Goal: Task Accomplishment & Management: Complete application form

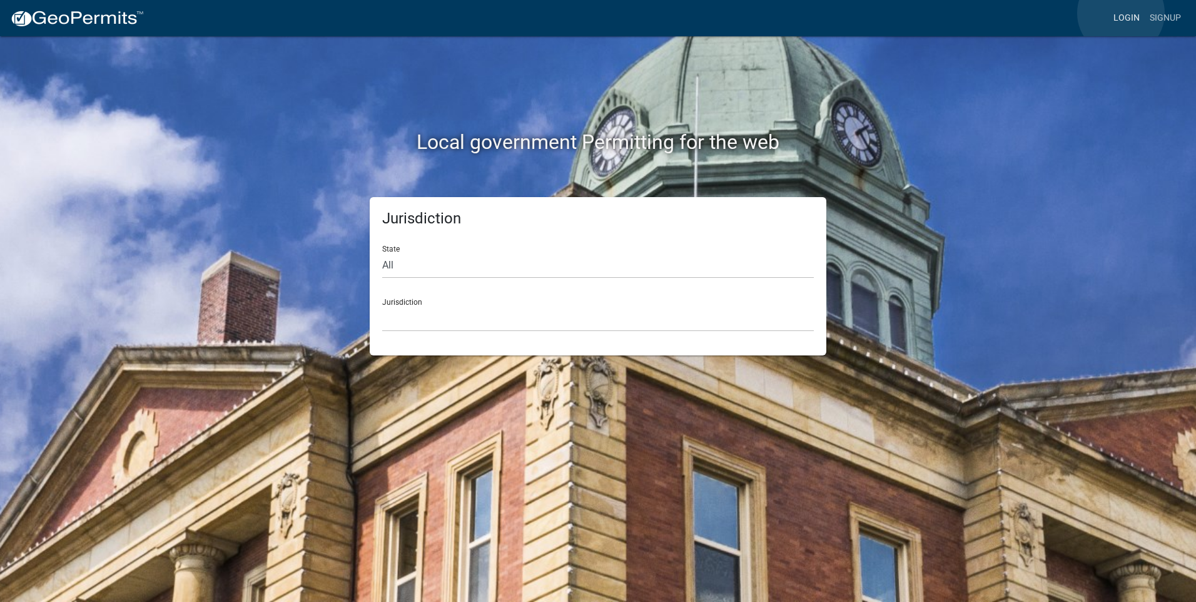
click at [1121, 13] on link "Login" at bounding box center [1127, 18] width 36 height 24
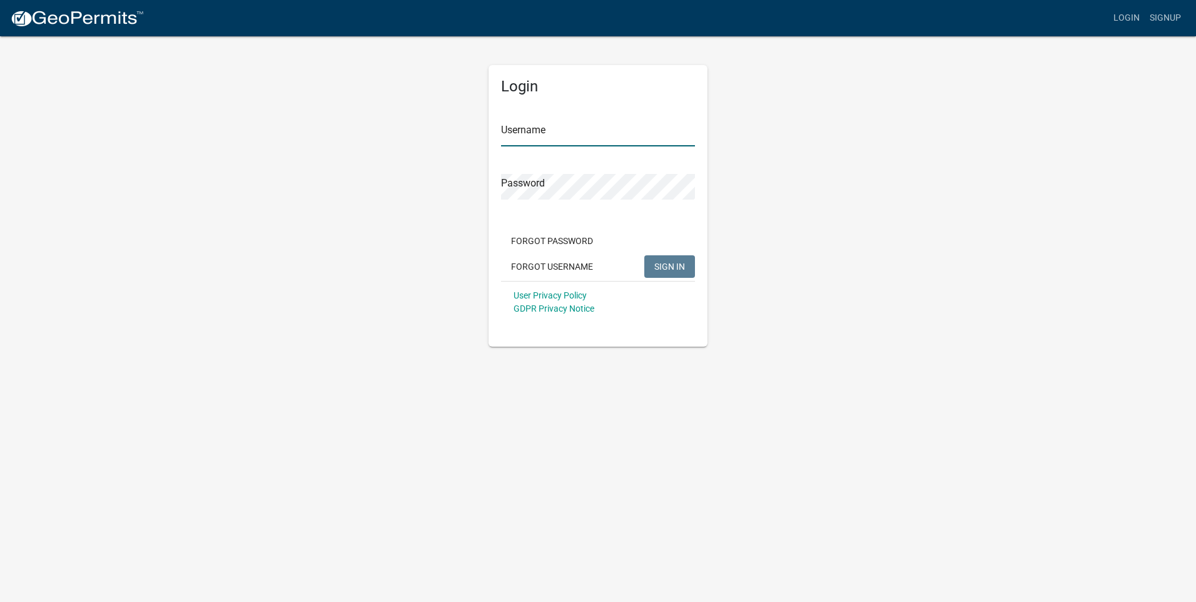
click at [568, 133] on input "Username" at bounding box center [598, 134] width 194 height 26
type input "[EMAIL_ADDRESS][DOMAIN_NAME]"
click at [645, 255] on button "SIGN IN" at bounding box center [670, 266] width 51 height 23
click at [456, 195] on div "Login Username [EMAIL_ADDRESS][DOMAIN_NAME] Password Forgot Password Forgot Use…" at bounding box center [598, 191] width 713 height 312
click at [664, 267] on span "SIGN IN" at bounding box center [670, 266] width 31 height 10
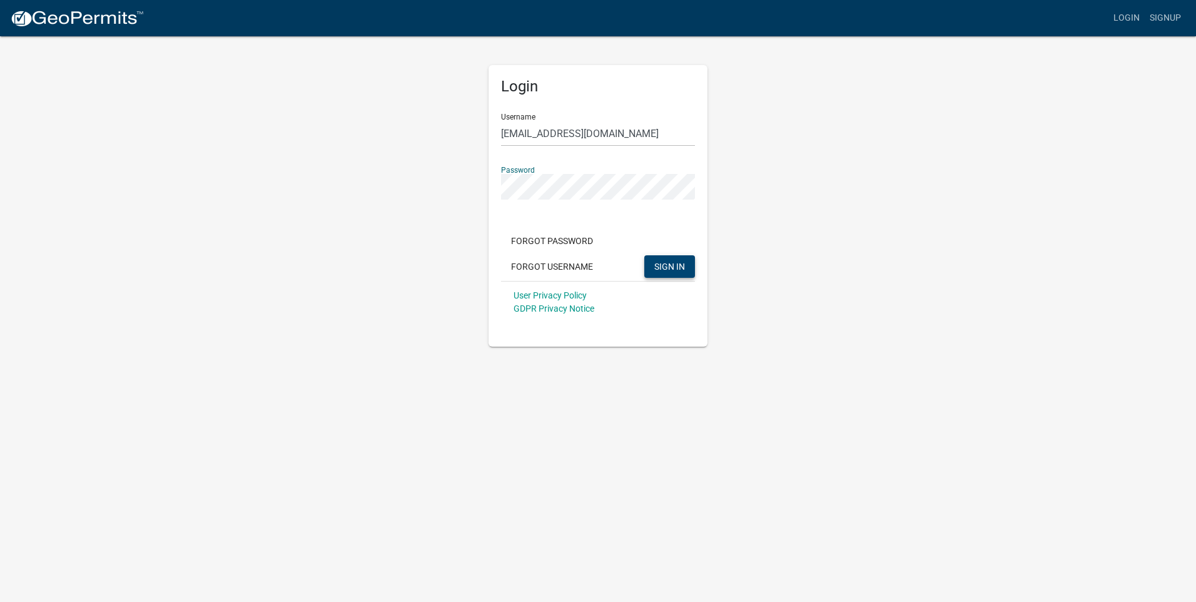
click at [645, 255] on button "SIGN IN" at bounding box center [670, 266] width 51 height 23
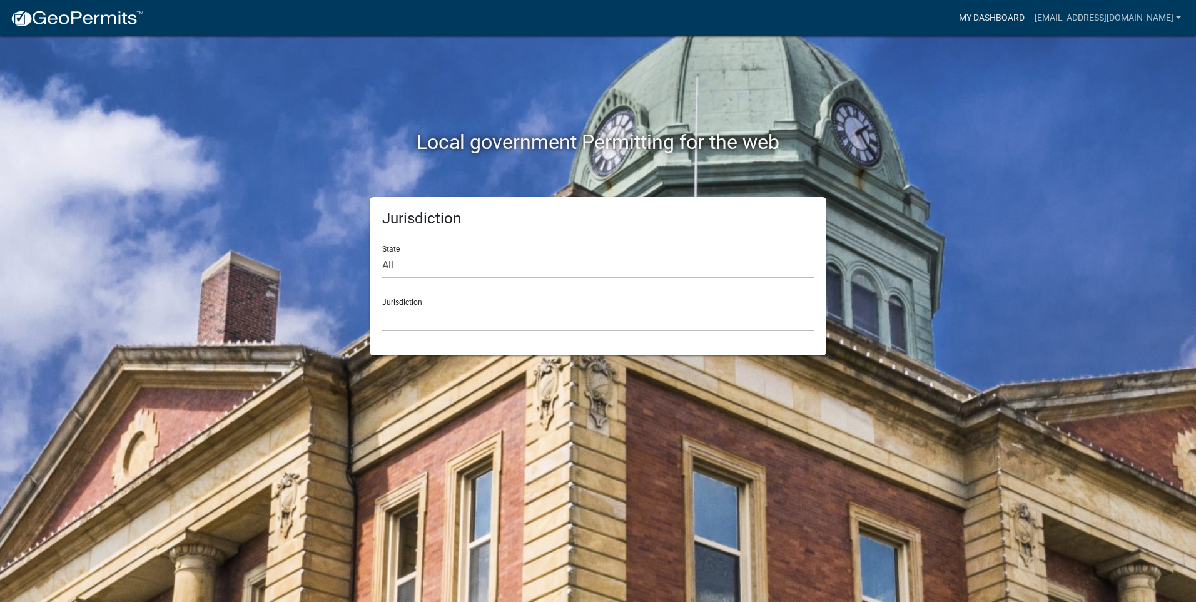
click at [1012, 16] on link "My Dashboard" at bounding box center [992, 18] width 76 height 24
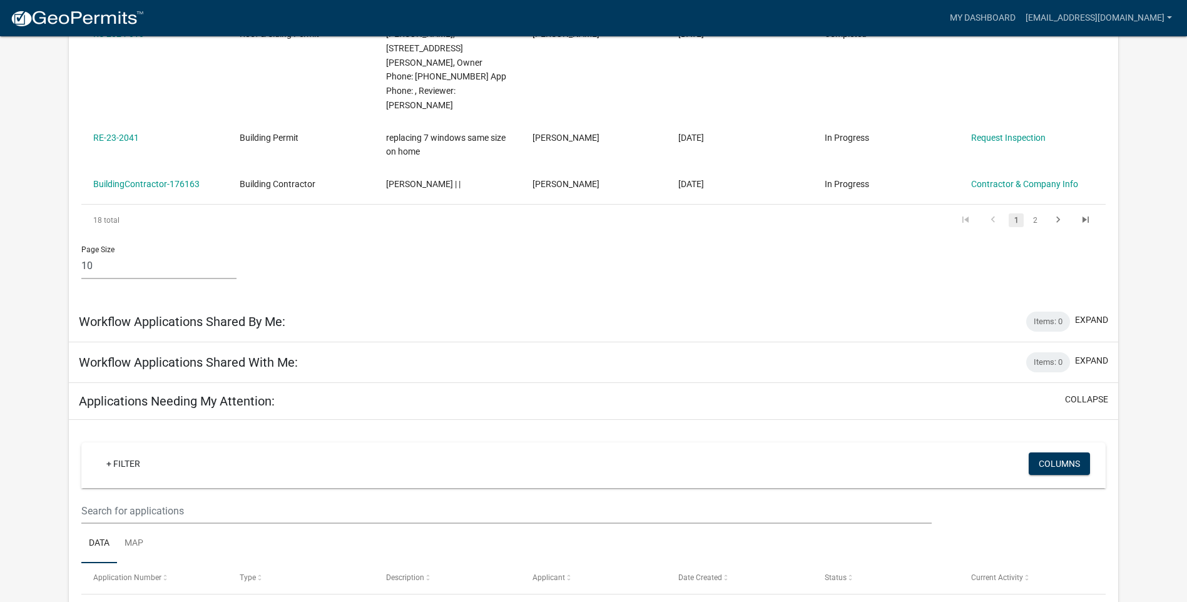
scroll to position [563, 0]
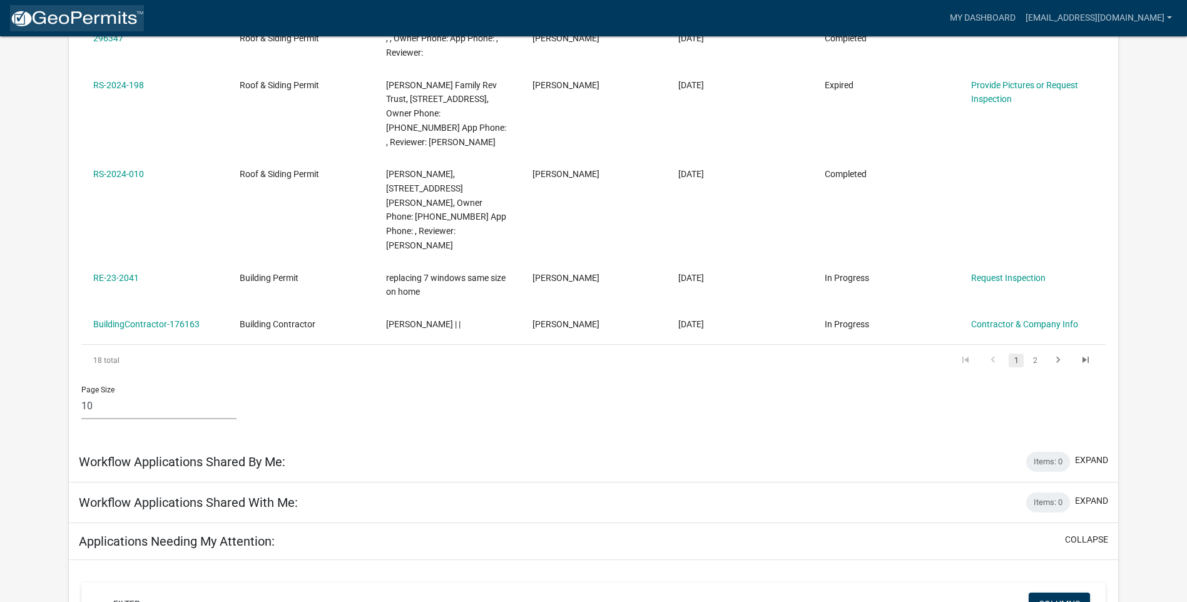
click at [70, 23] on img at bounding box center [77, 18] width 134 height 19
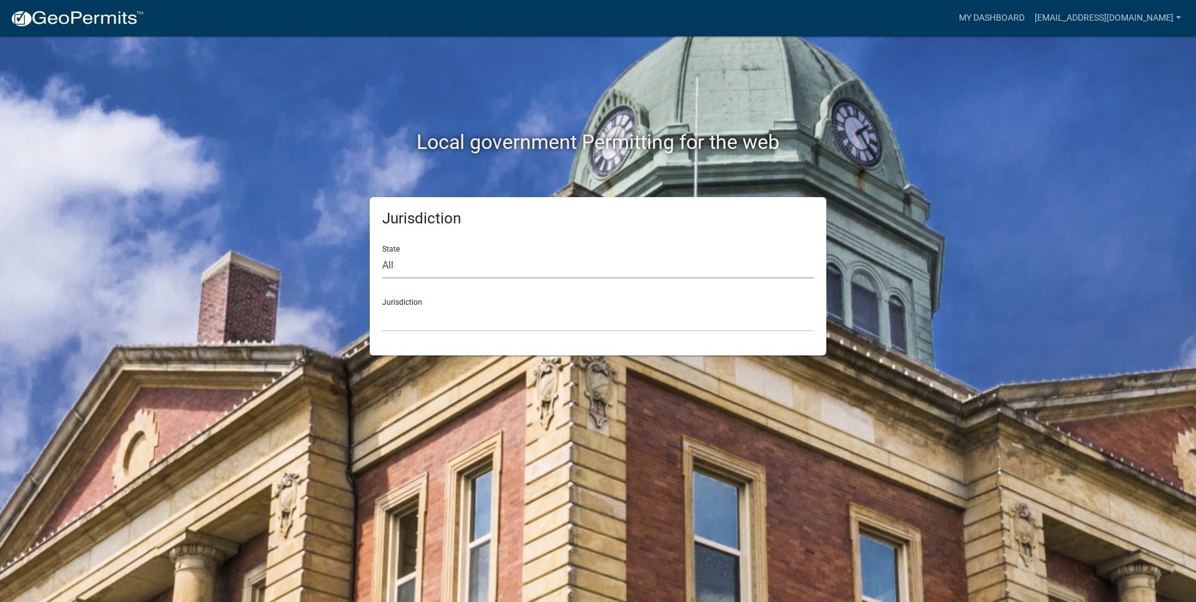
drag, startPoint x: 420, startPoint y: 264, endPoint x: 417, endPoint y: 272, distance: 9.0
click at [420, 264] on select "All [US_STATE] [US_STATE] [US_STATE] [US_STATE] [US_STATE] [US_STATE] [US_STATE…" at bounding box center [598, 266] width 432 height 26
click at [334, 331] on div "Jurisdiction State All [US_STATE] [US_STATE] [US_STATE] [US_STATE] [US_STATE] […" at bounding box center [598, 276] width 713 height 158
click at [404, 315] on select "[GEOGRAPHIC_DATA], [US_STATE] [GEOGRAPHIC_DATA], [US_STATE][PERSON_NAME][GEOGRA…" at bounding box center [598, 319] width 432 height 26
click at [321, 292] on div "Jurisdiction State All [US_STATE] [US_STATE] [US_STATE] [US_STATE] [US_STATE] […" at bounding box center [598, 276] width 713 height 158
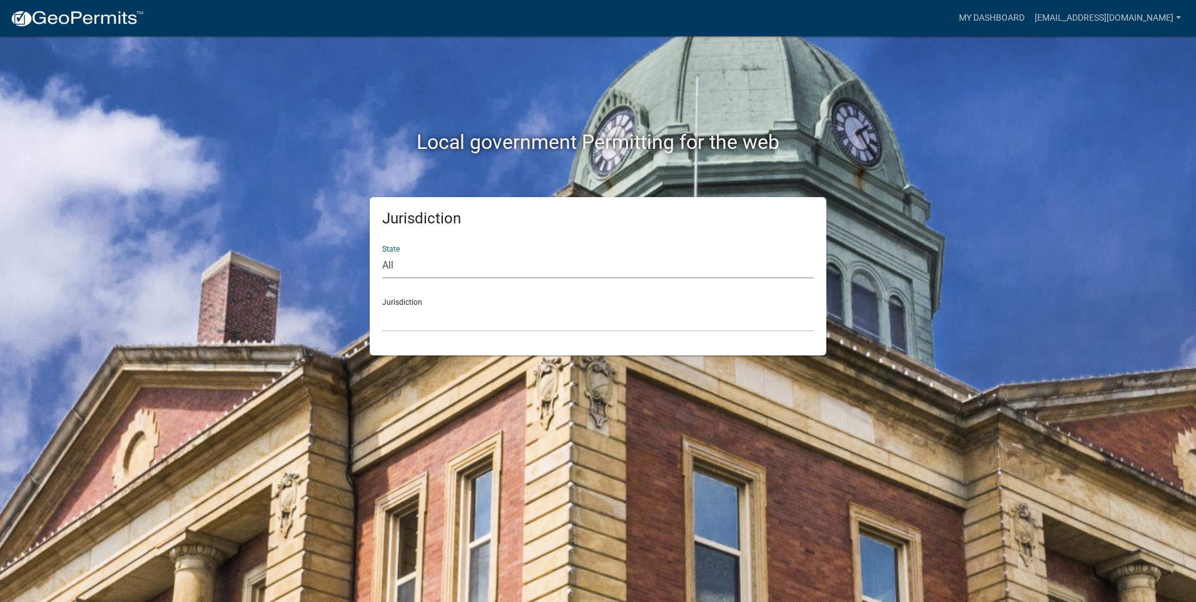
click at [397, 265] on select "All [US_STATE] [US_STATE] [US_STATE] [US_STATE] [US_STATE] [US_STATE] [US_STATE…" at bounding box center [598, 266] width 432 height 26
select select "[US_STATE]"
click at [382, 253] on select "All [US_STATE] [US_STATE] [US_STATE] [US_STATE] [US_STATE] [US_STATE] [US_STATE…" at bounding box center [598, 266] width 432 height 26
click at [434, 312] on select "City of [GEOGRAPHIC_DATA], [US_STATE] City of [GEOGRAPHIC_DATA], [US_STATE] Cit…" at bounding box center [598, 319] width 432 height 26
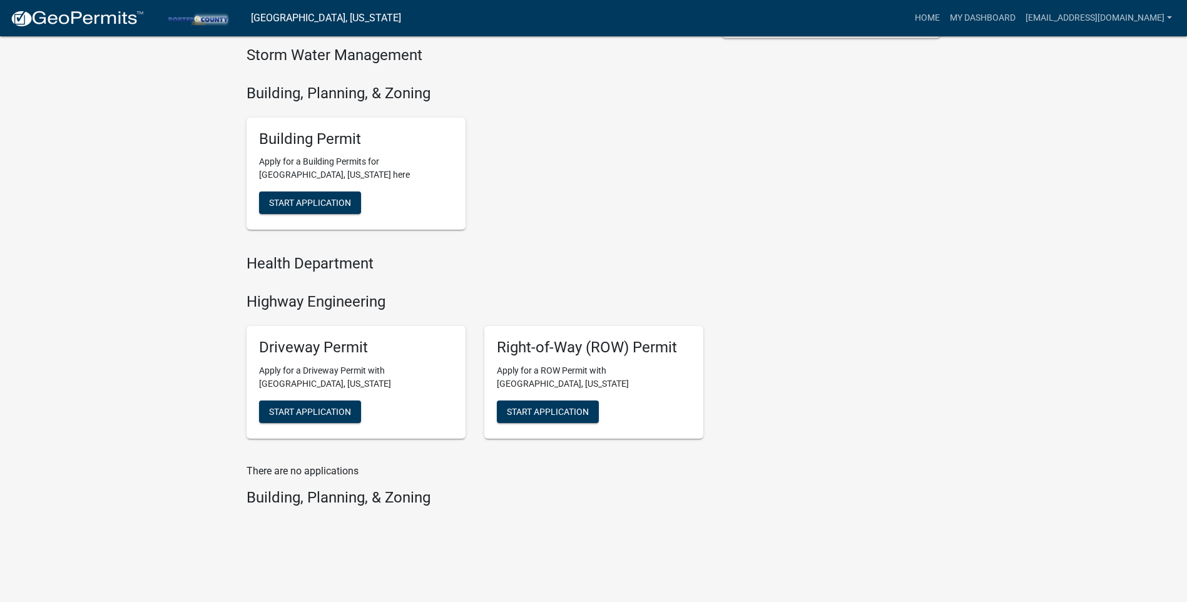
scroll to position [420, 0]
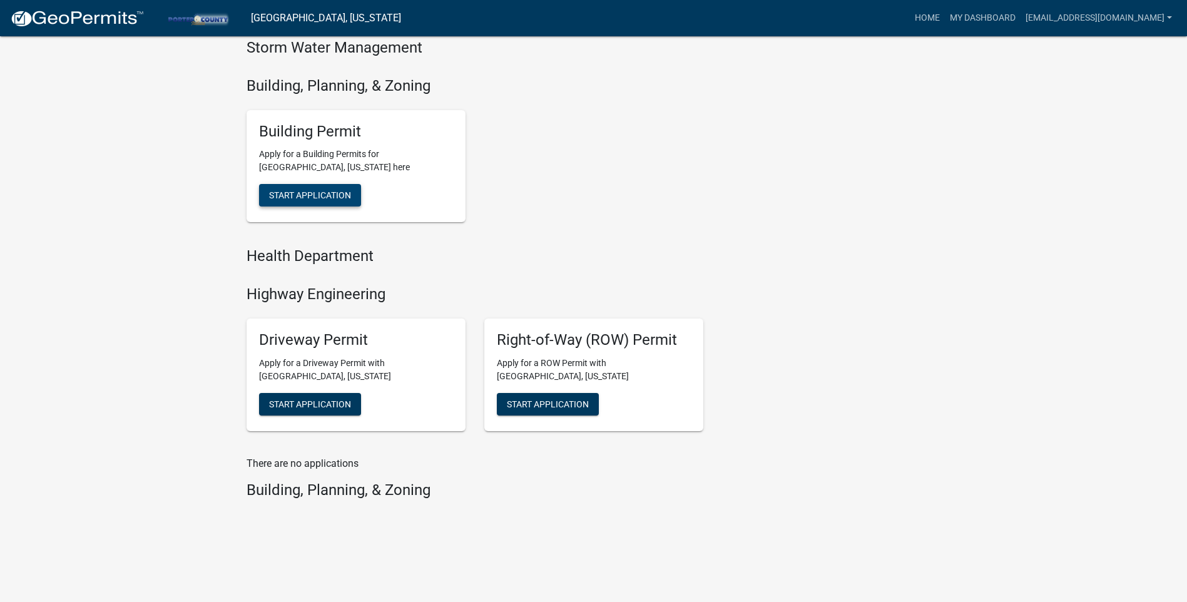
click at [321, 197] on span "Start Application" at bounding box center [310, 195] width 82 height 10
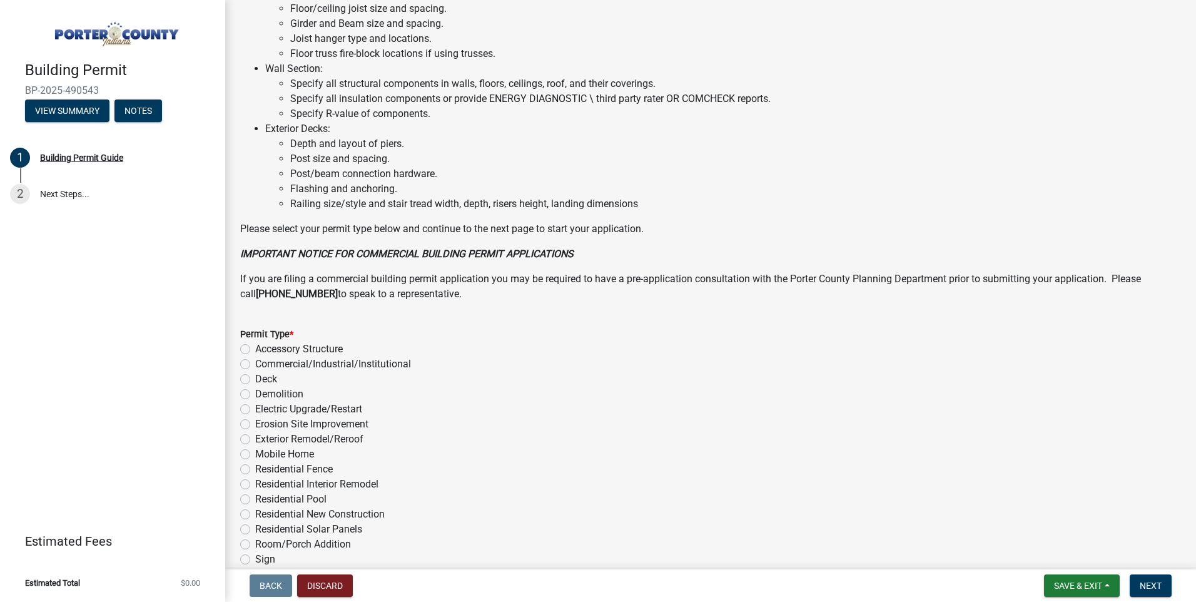
scroll to position [813, 0]
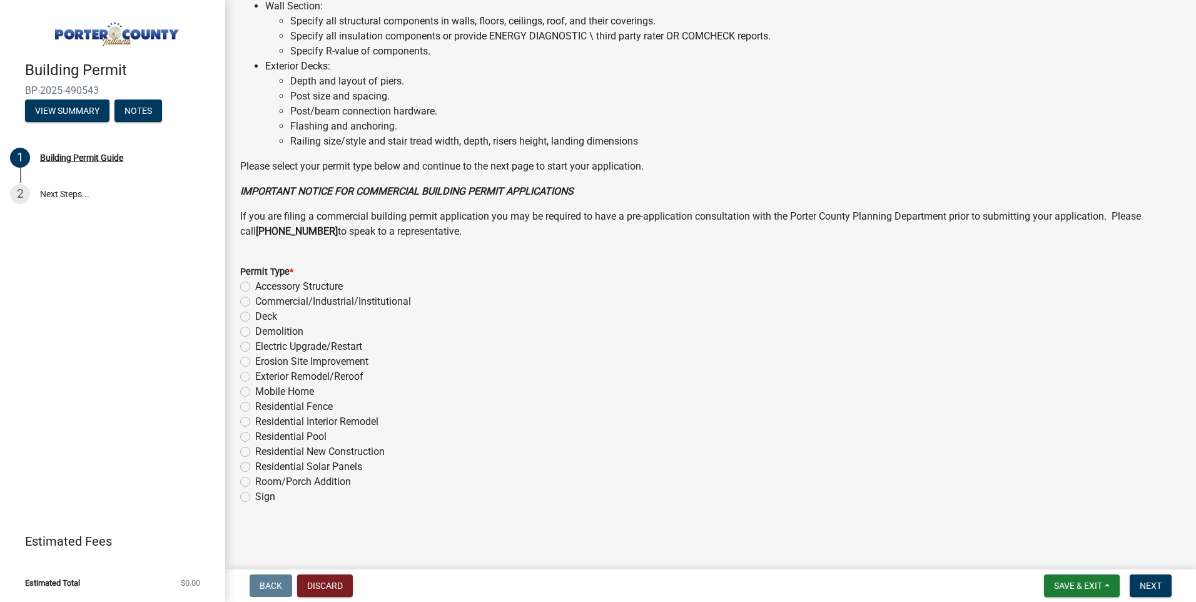
click at [255, 375] on label "Exterior Remodel/Reroof" at bounding box center [309, 376] width 108 height 15
click at [255, 375] on input "Exterior Remodel/Reroof" at bounding box center [259, 373] width 8 height 8
radio input "true"
click at [1145, 584] on span "Next" at bounding box center [1151, 586] width 22 height 10
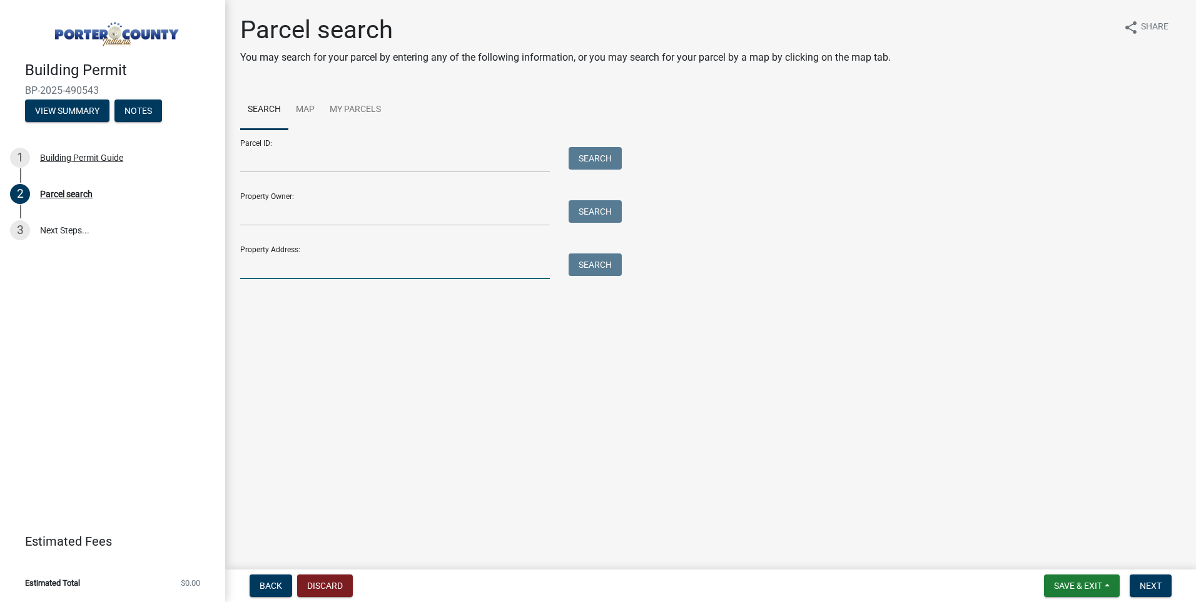
click at [278, 273] on input "Property Address:" at bounding box center [395, 266] width 310 height 26
type input "775 timberline"
click at [605, 258] on button "Search" at bounding box center [595, 264] width 53 height 23
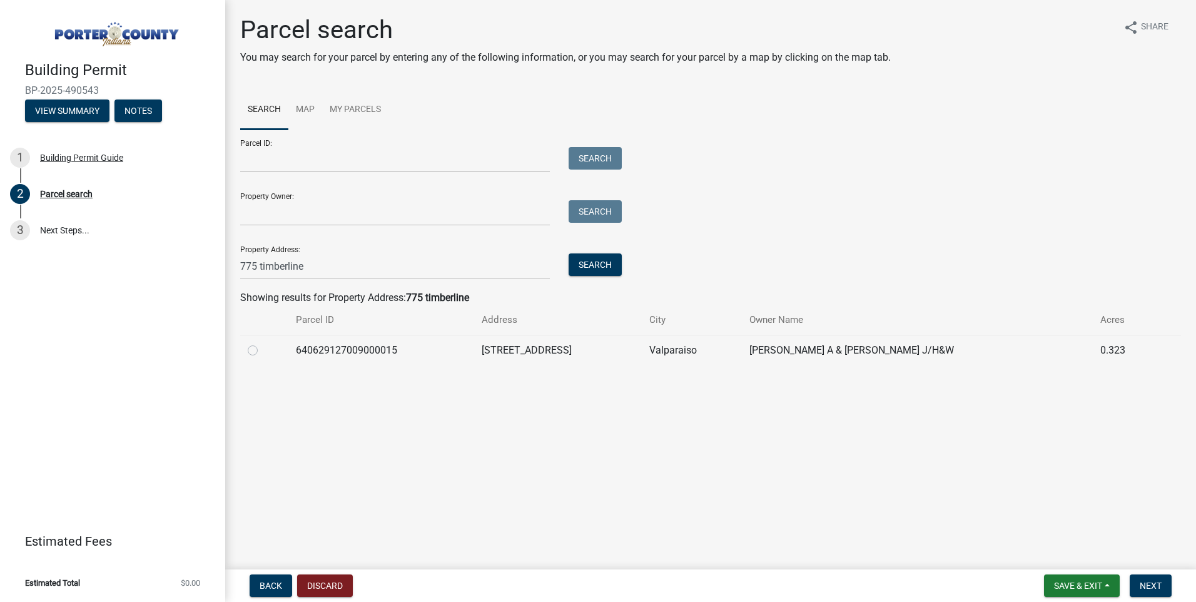
click at [247, 348] on td at bounding box center [264, 350] width 48 height 31
click at [263, 343] on label at bounding box center [263, 343] width 0 height 0
click at [263, 350] on input "radio" at bounding box center [267, 347] width 8 height 8
radio input "true"
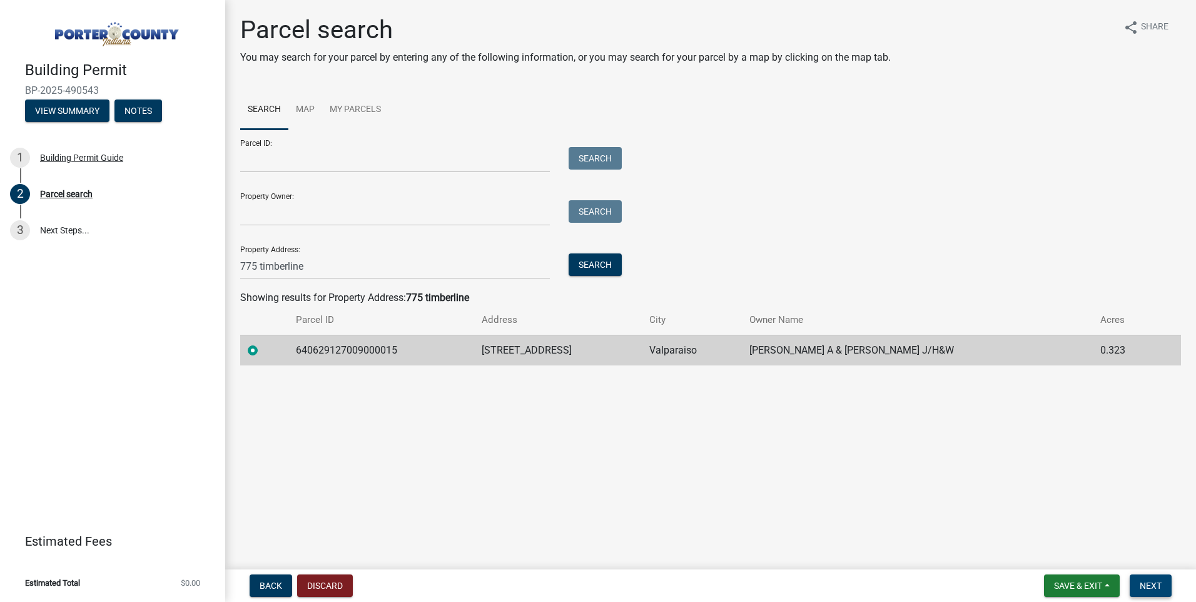
click at [1153, 583] on span "Next" at bounding box center [1151, 586] width 22 height 10
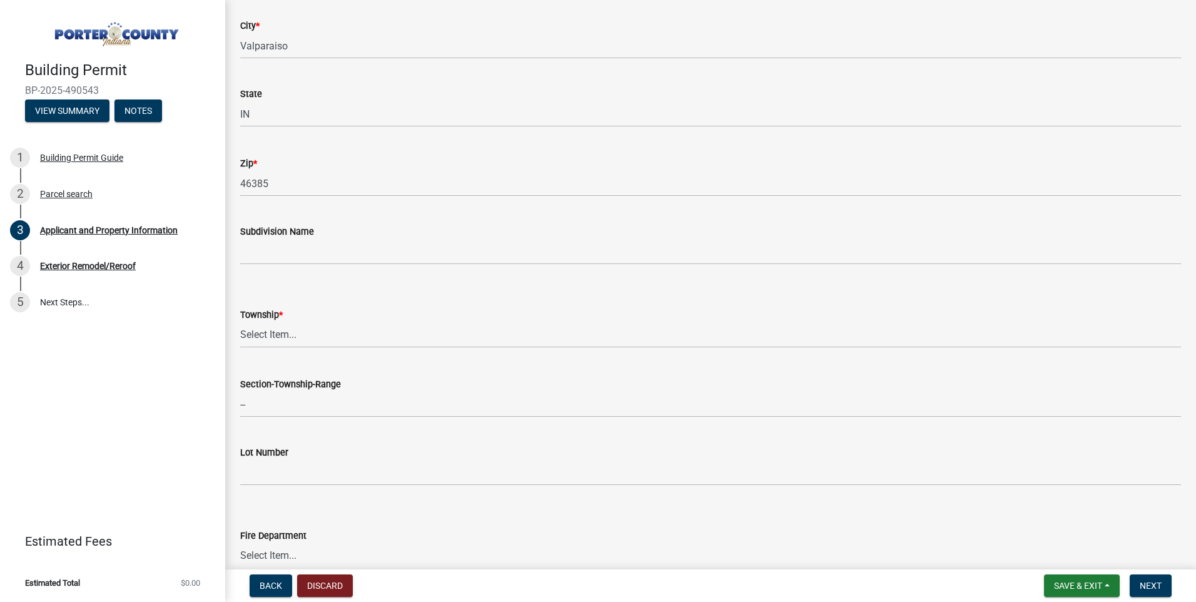
scroll to position [313, 0]
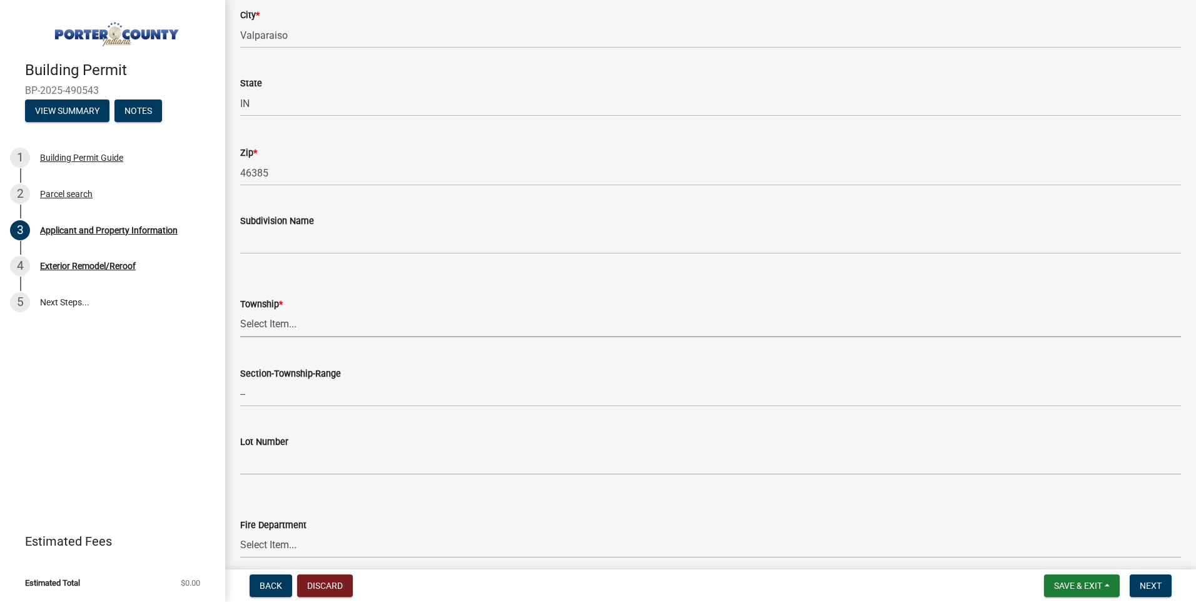
click at [268, 319] on select "Select Item... [PERSON_NAME][GEOGRAPHIC_DATA] [PERSON_NAME][GEOGRAPHIC_DATA] [G…" at bounding box center [710, 325] width 941 height 26
click at [240, 312] on select "Select Item... [PERSON_NAME][GEOGRAPHIC_DATA] [PERSON_NAME][GEOGRAPHIC_DATA] [G…" at bounding box center [710, 325] width 941 height 26
select select "eebc071e-620a-4db8-83e9-cb6b194c67e9"
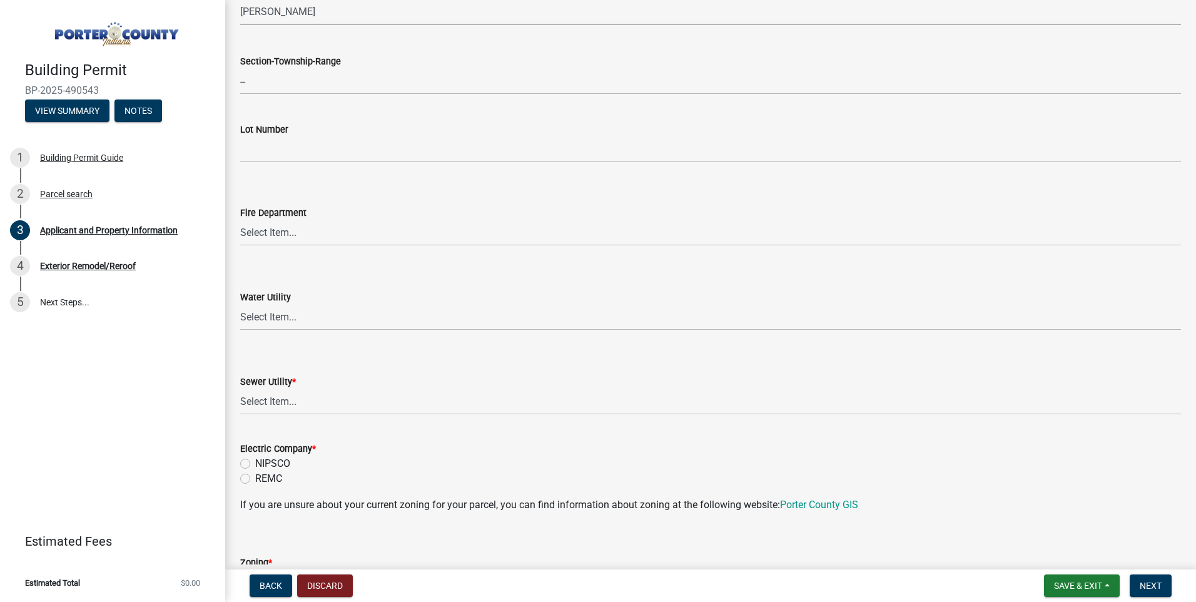
scroll to position [626, 0]
click at [293, 402] on select "Select Item... Aqua [US_STATE] Inc Damon Run Falling Waters Lake Eliza - LEACD …" at bounding box center [710, 402] width 941 height 26
click at [240, 389] on select "Select Item... Aqua [US_STATE] Inc Damon Run Falling Waters Lake Eliza - LEACD …" at bounding box center [710, 402] width 941 height 26
select select "c796f995-08fe-487b-a20e-70ab553361d3"
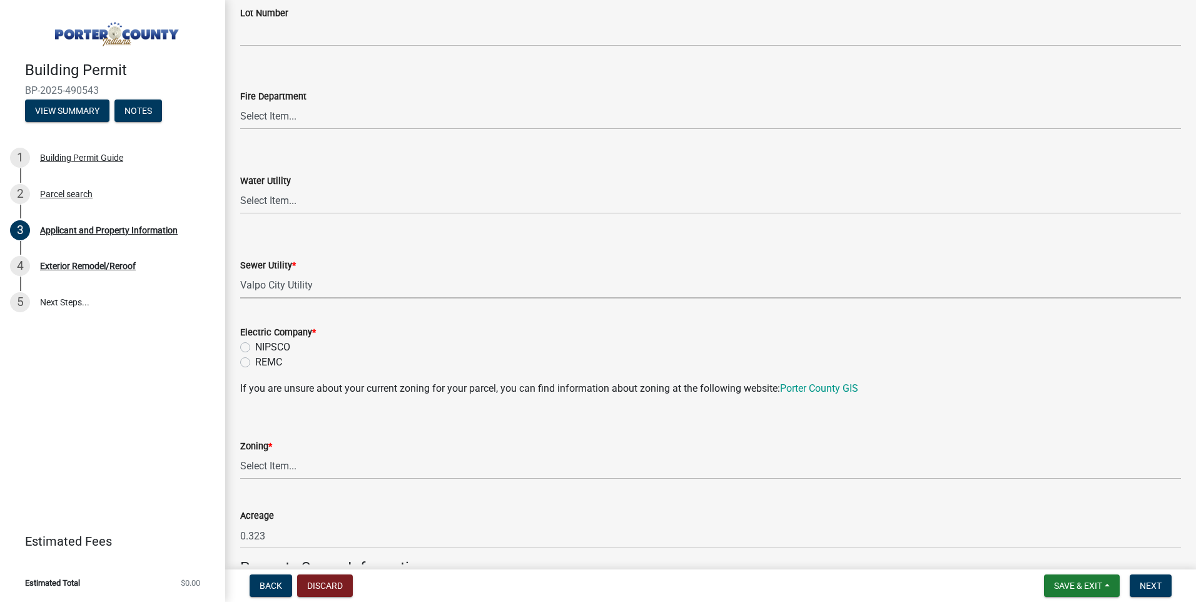
scroll to position [751, 0]
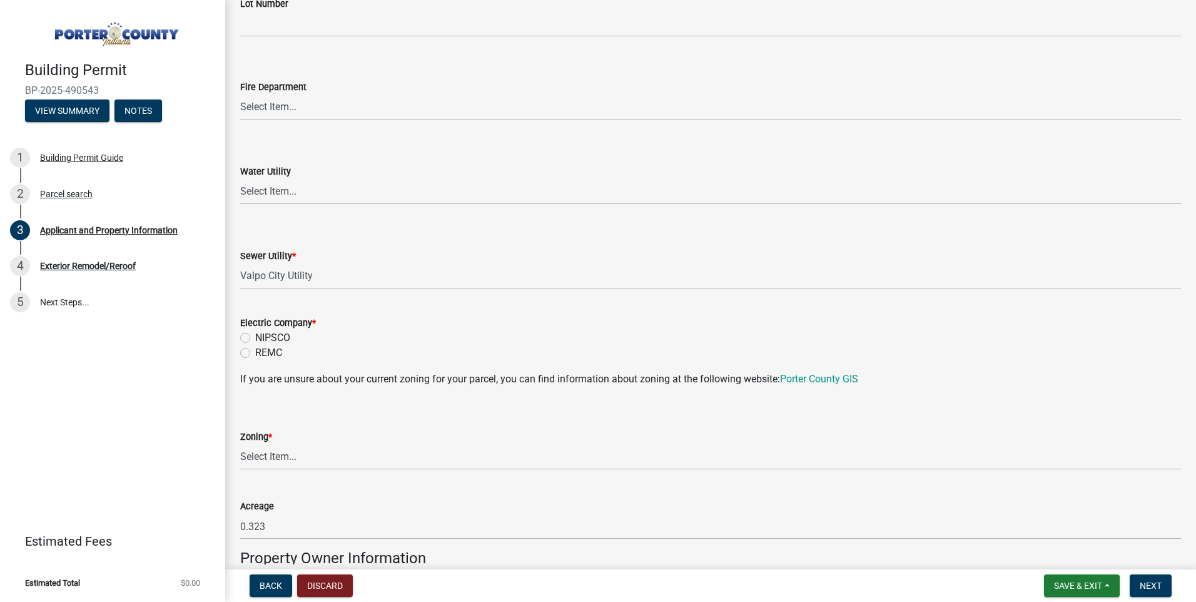
click at [255, 352] on label "REMC" at bounding box center [268, 352] width 27 height 15
click at [255, 352] on input "REMC" at bounding box center [259, 349] width 8 height 8
radio input "true"
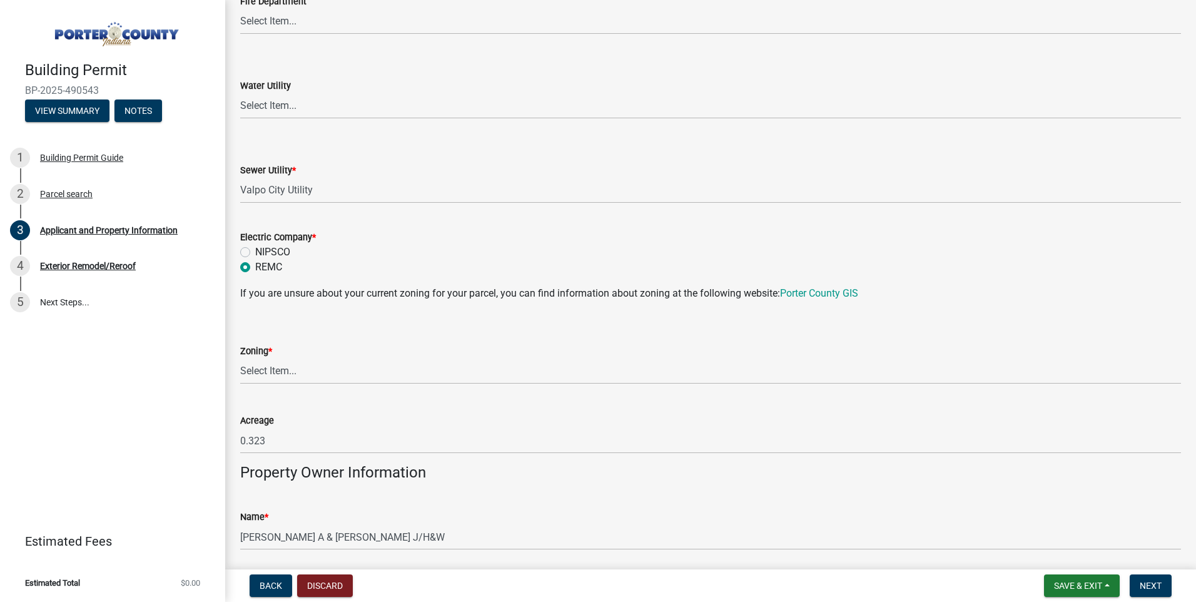
scroll to position [876, 0]
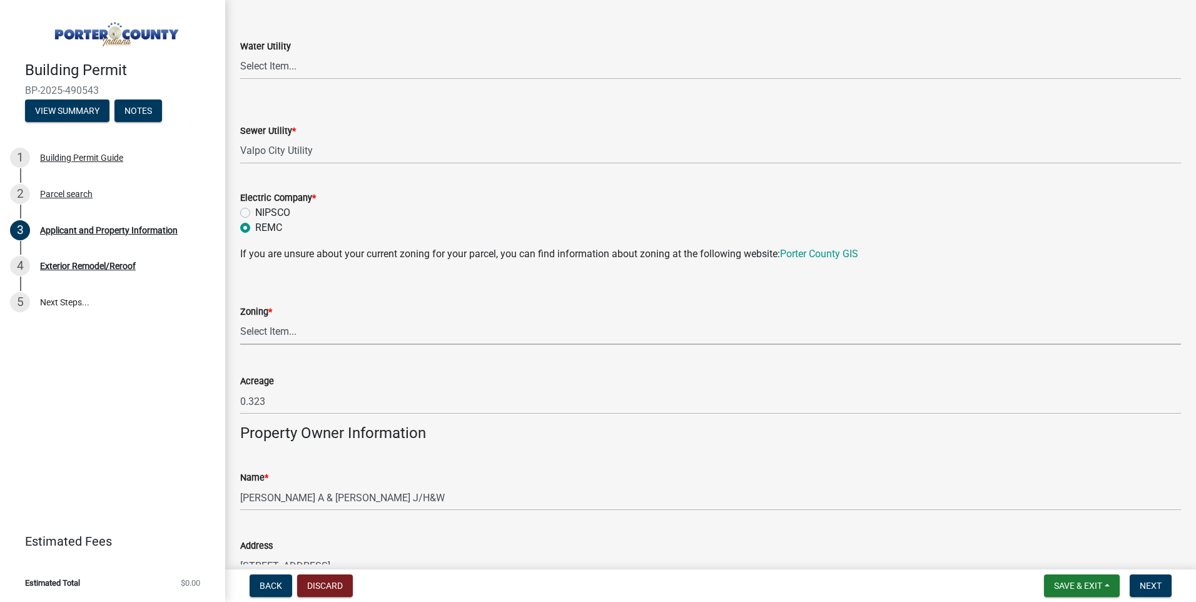
click at [296, 329] on select "Select Item... A1 A2 CH CM CN I1 I2 I3 IN MP OT P1 P2 PUD R1 R2 R3 R4 RL RR" at bounding box center [710, 332] width 941 height 26
click at [240, 319] on select "Select Item... A1 A2 CH CM CN I1 I2 I3 IN MP OT P1 P2 PUD R1 R2 R3 R4 RL RR" at bounding box center [710, 332] width 941 height 26
select select "92efe679-05f4-414a-9426-51627fba5de6"
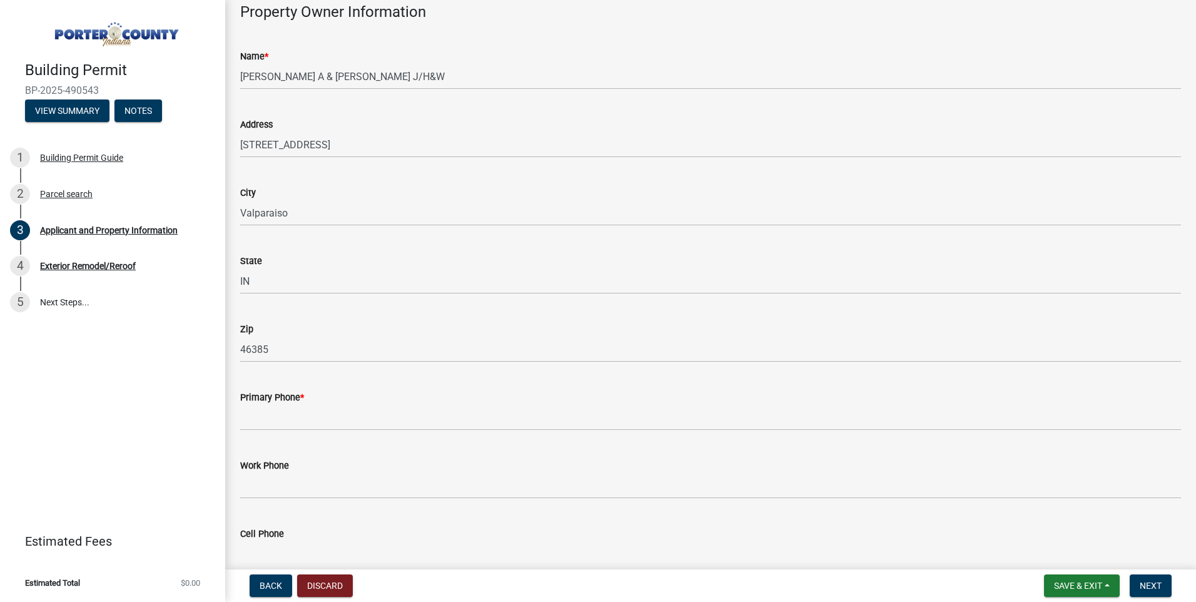
scroll to position [1314, 0]
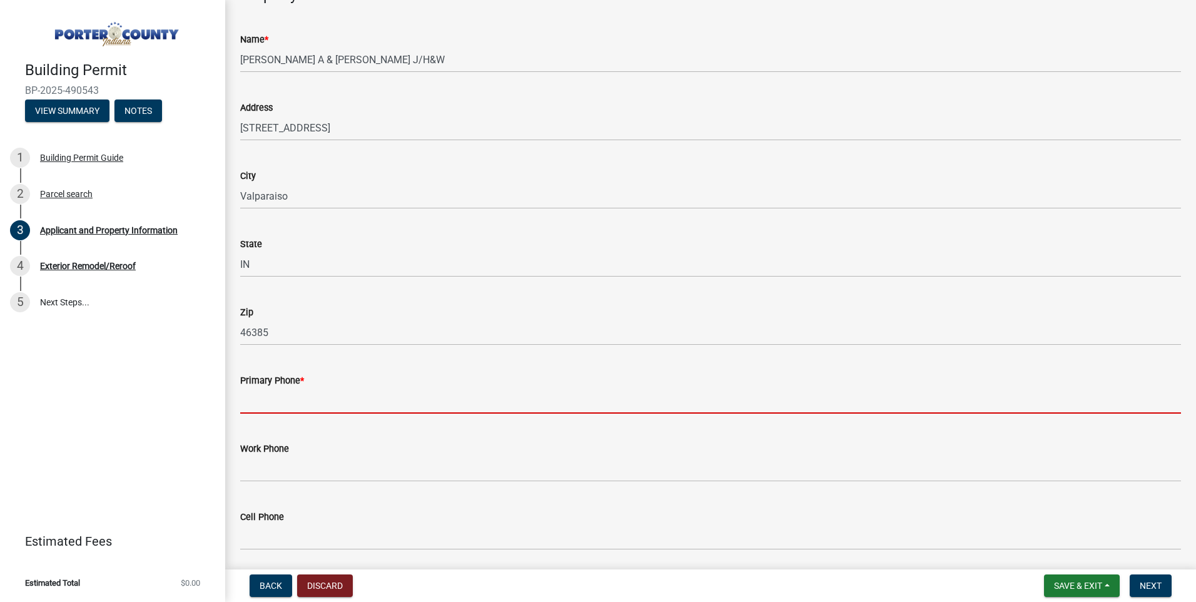
click at [335, 399] on input "Primary Phone *" at bounding box center [710, 401] width 941 height 26
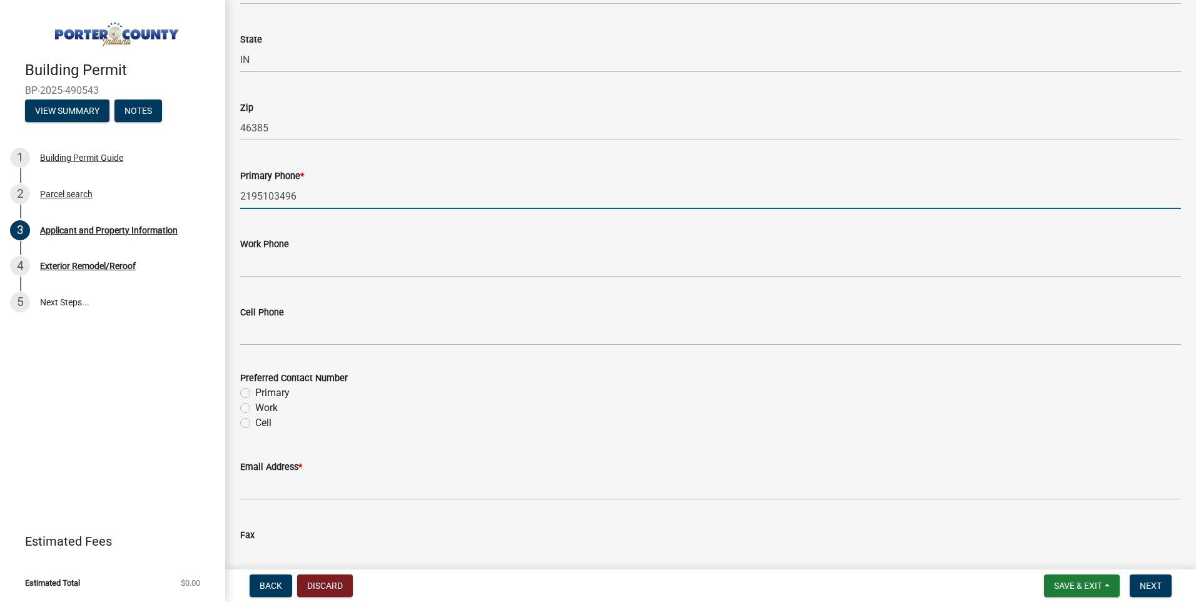
scroll to position [1564, 0]
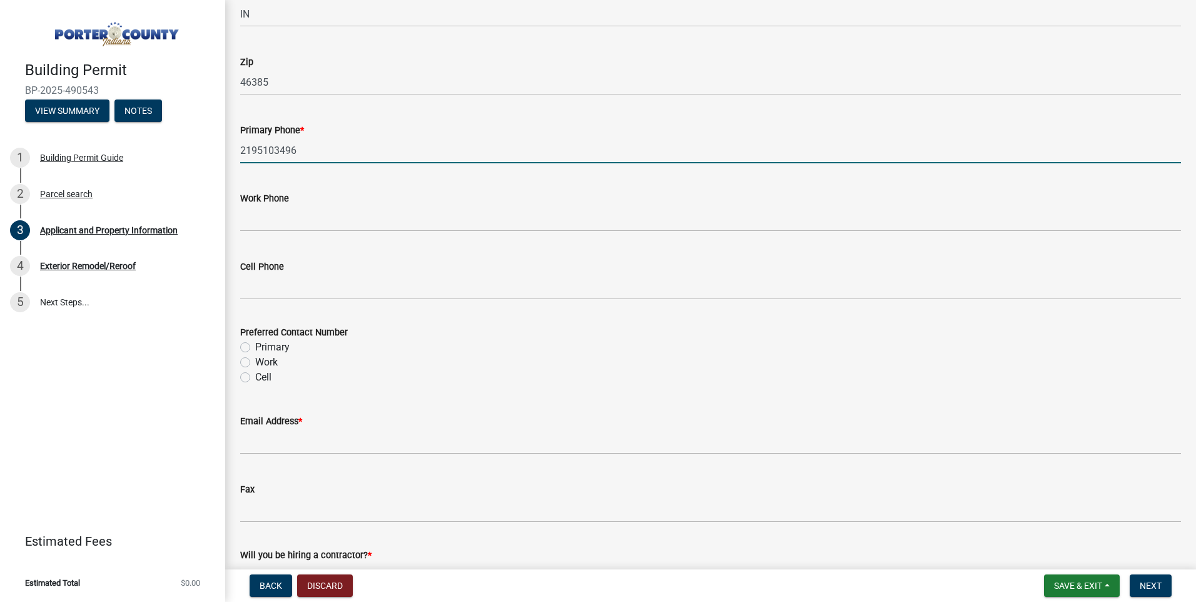
type input "2195103496"
click at [255, 347] on label "Primary" at bounding box center [272, 347] width 34 height 15
click at [255, 347] on input "Primary" at bounding box center [259, 344] width 8 height 8
radio input "true"
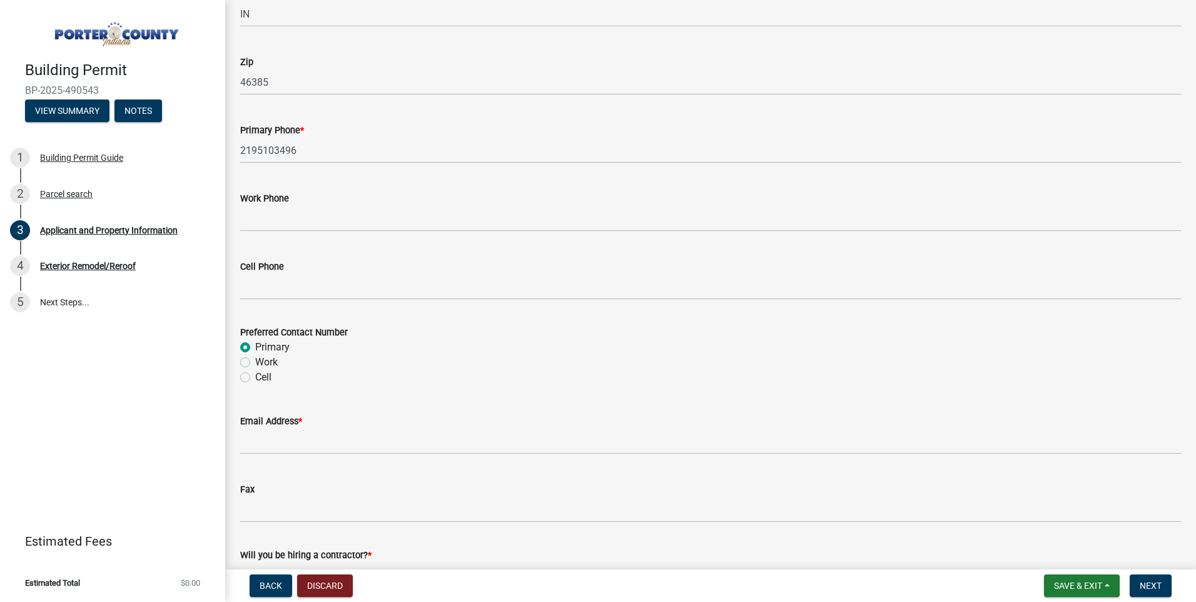
scroll to position [1627, 0]
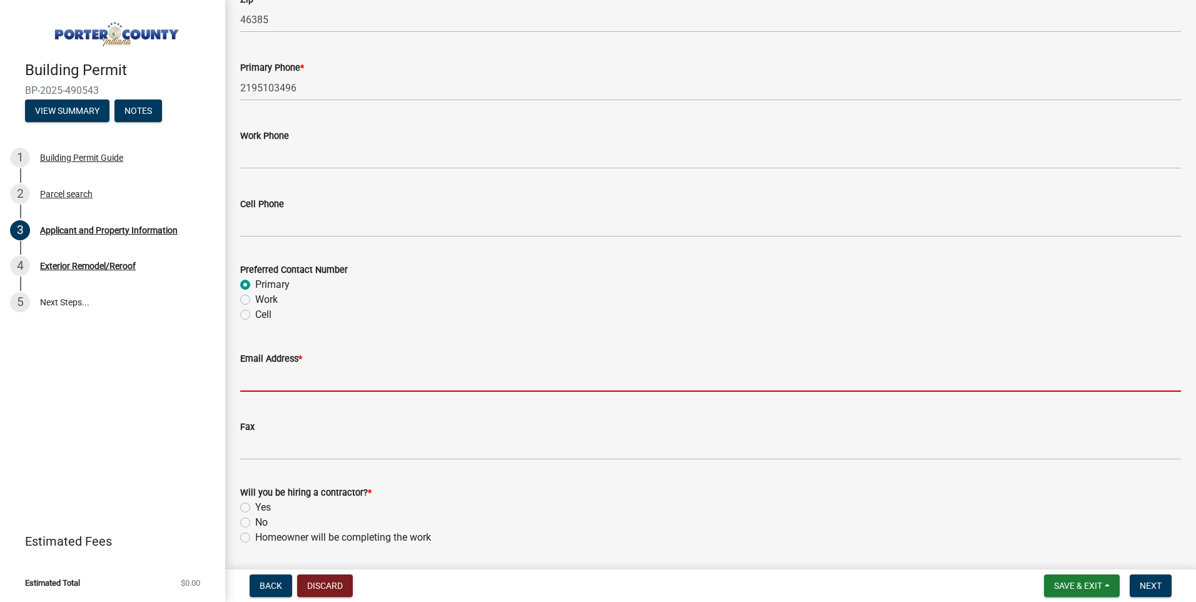
click at [280, 368] on input "Email Address *" at bounding box center [710, 379] width 941 height 26
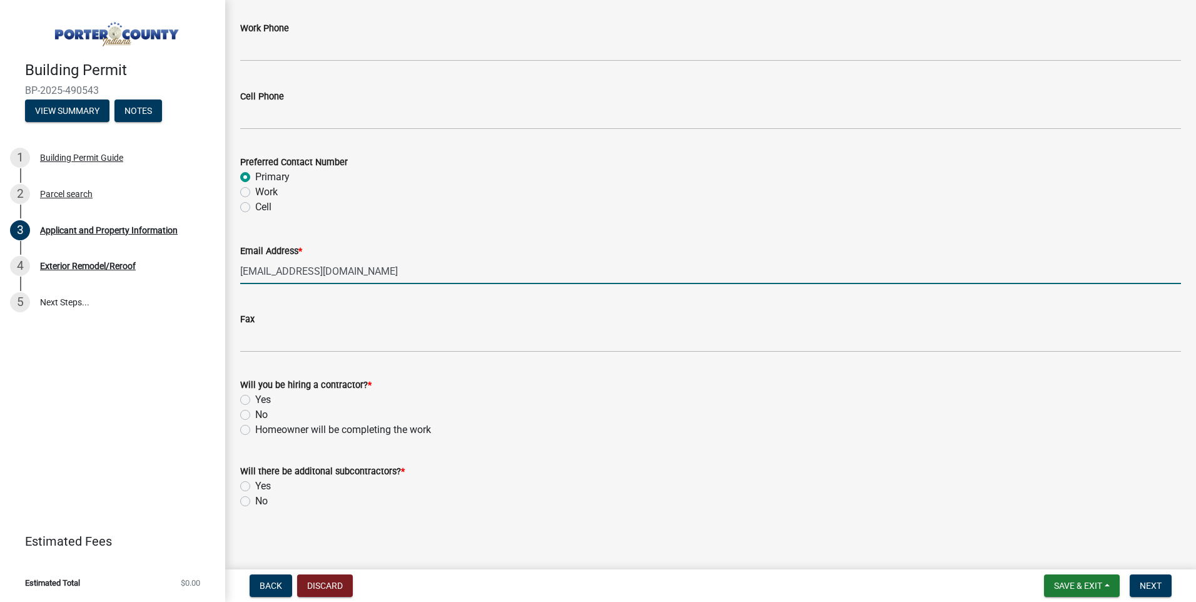
scroll to position [1739, 0]
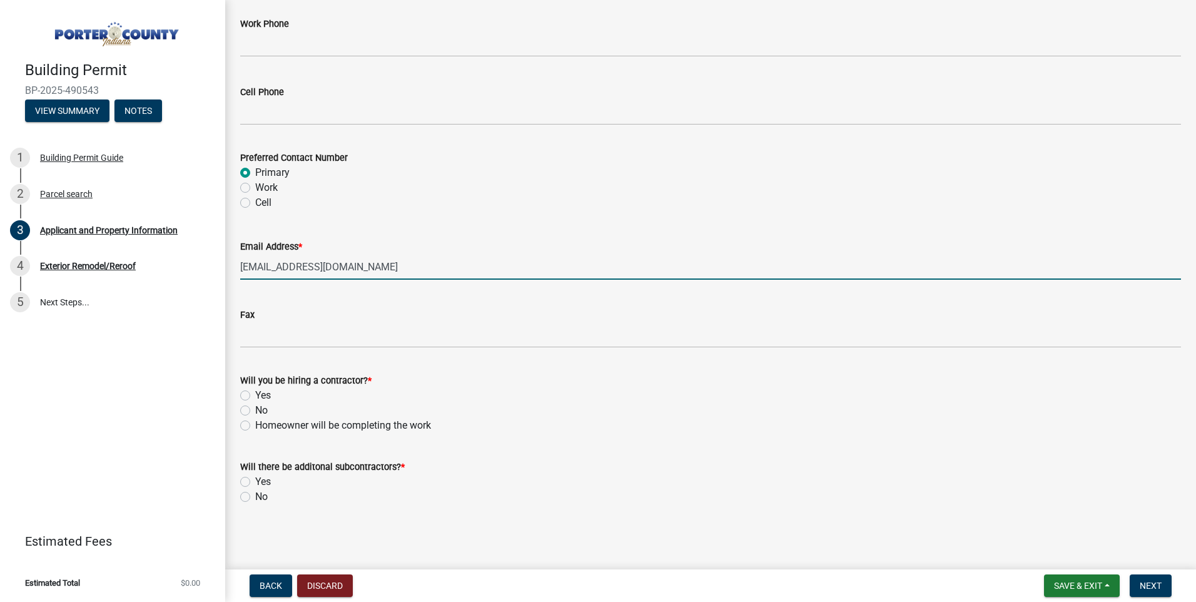
type input "[EMAIL_ADDRESS][DOMAIN_NAME]"
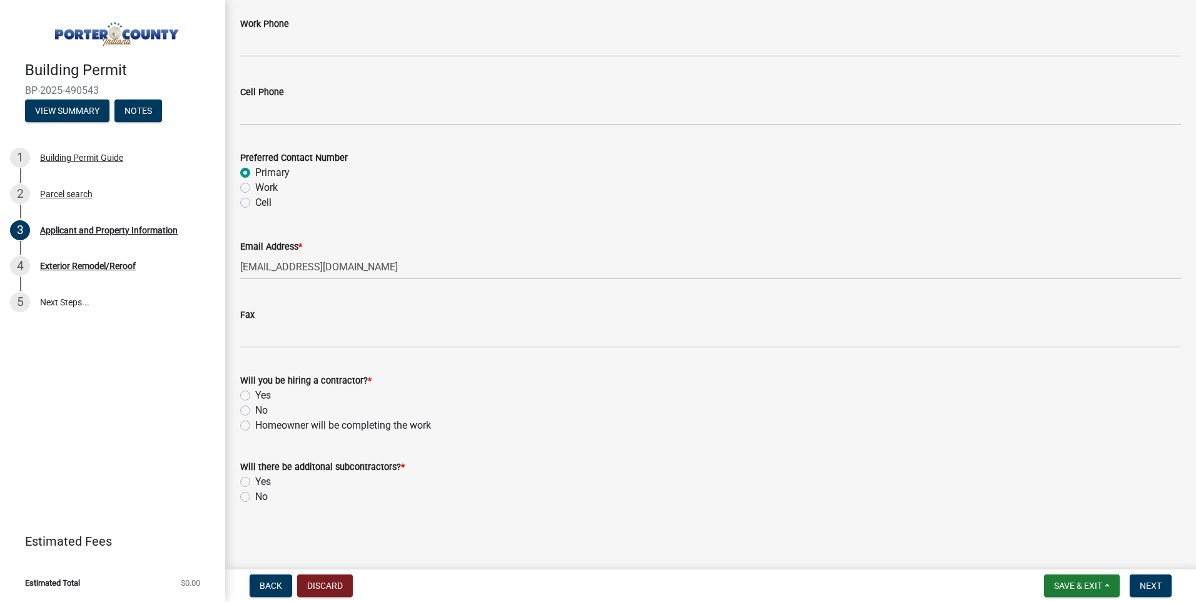
click at [255, 393] on label "Yes" at bounding box center [263, 395] width 16 height 15
click at [255, 393] on input "Yes" at bounding box center [259, 392] width 8 height 8
radio input "true"
click at [255, 499] on label "No" at bounding box center [261, 496] width 13 height 15
click at [255, 497] on input "No" at bounding box center [259, 493] width 8 height 8
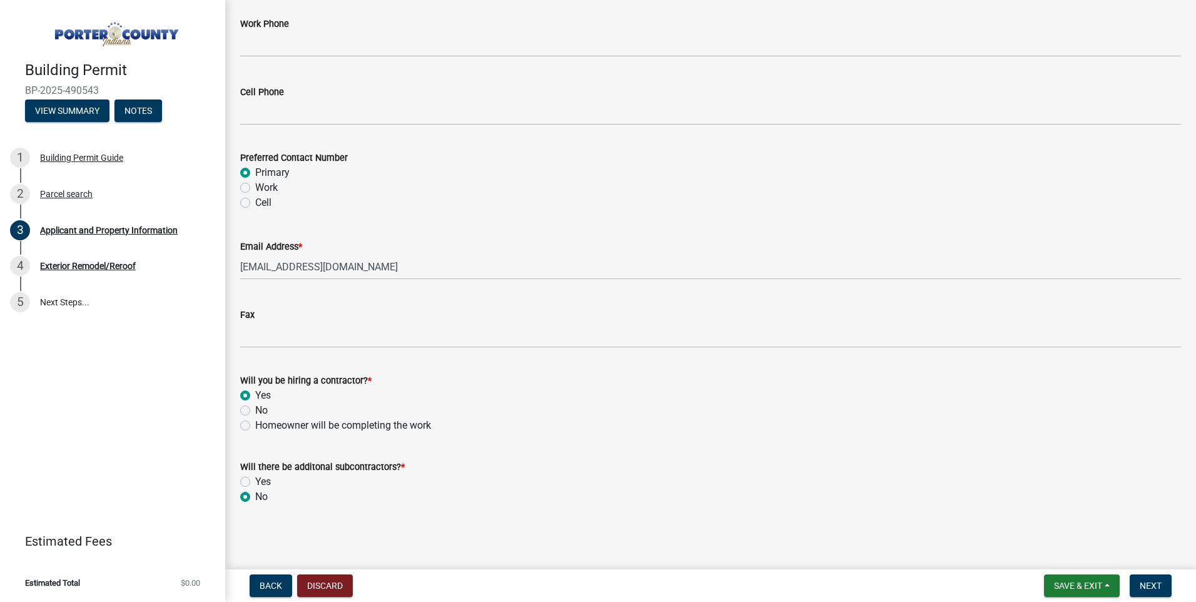
radio input "true"
click at [1139, 584] on button "Next" at bounding box center [1151, 585] width 42 height 23
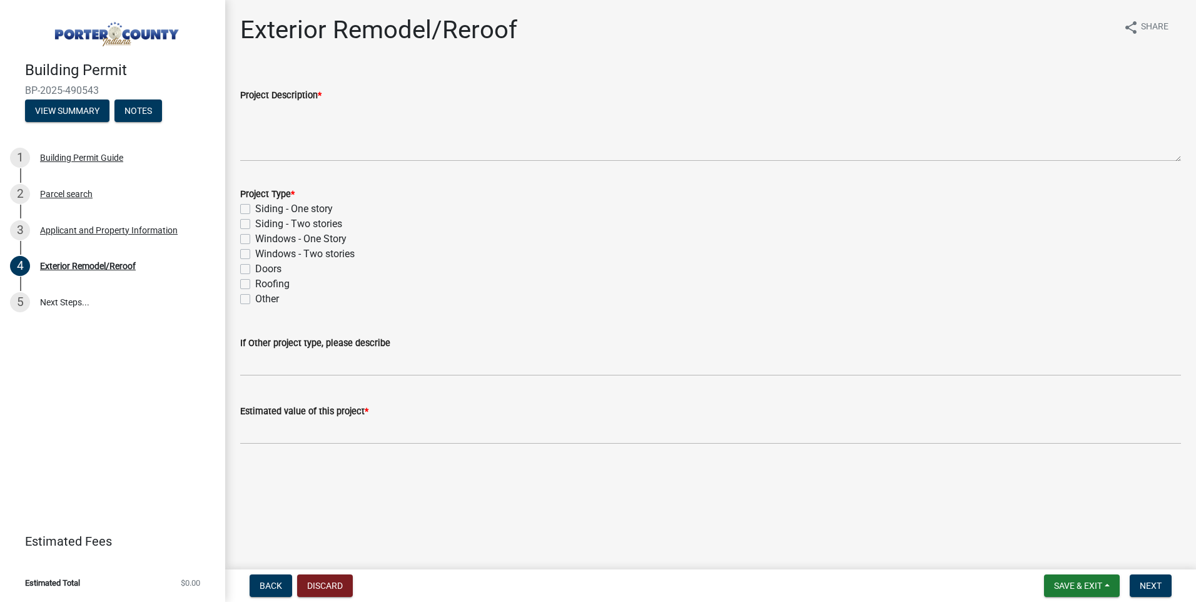
click at [255, 283] on label "Roofing" at bounding box center [272, 284] width 34 height 15
click at [255, 283] on input "Roofing" at bounding box center [259, 281] width 8 height 8
checkbox input "true"
checkbox input "false"
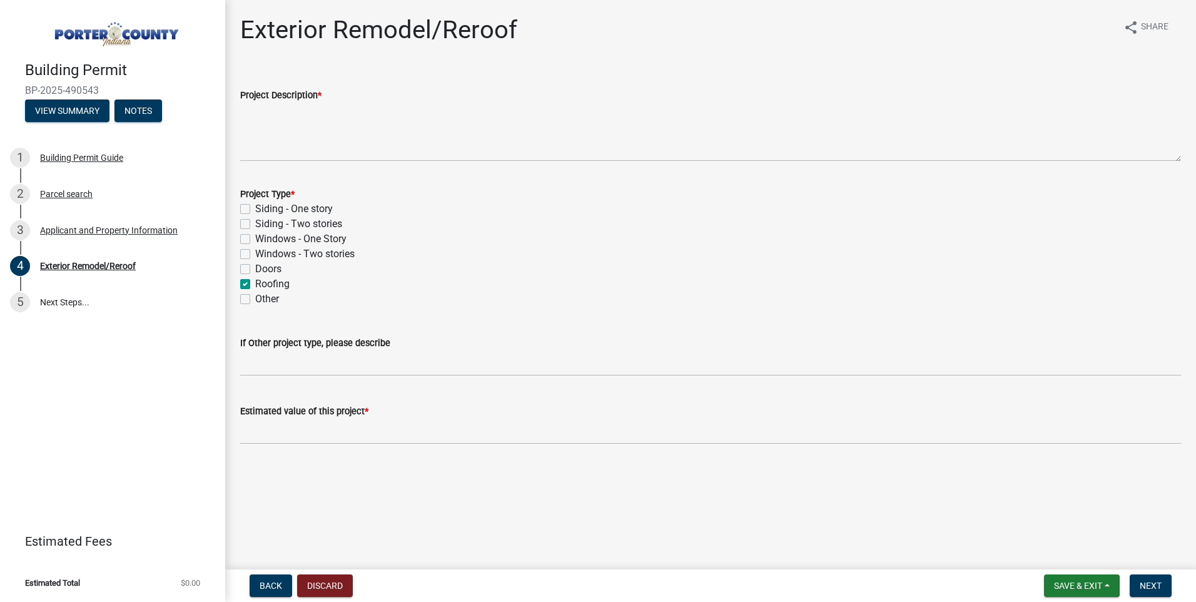
checkbox input "false"
checkbox input "true"
checkbox input "false"
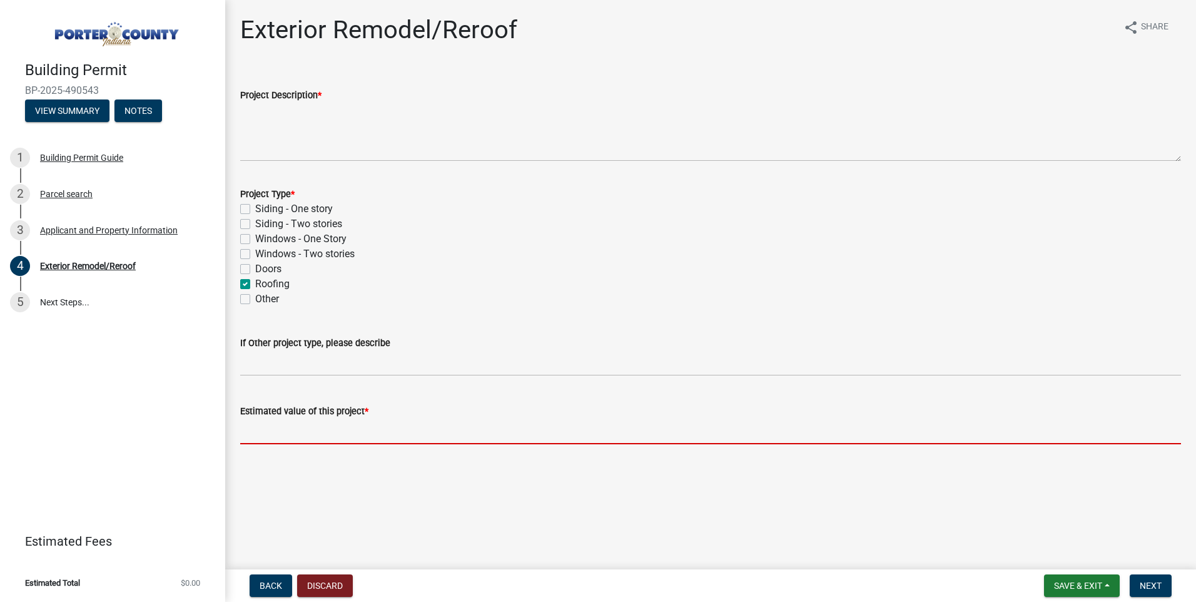
click at [285, 436] on input "text" at bounding box center [710, 432] width 941 height 26
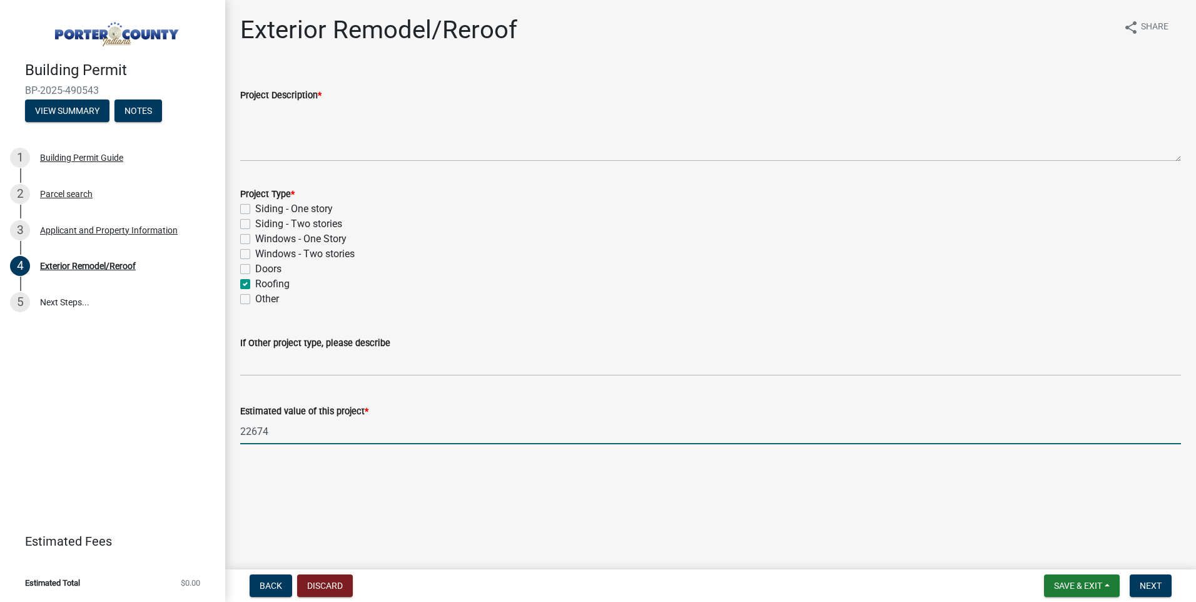
type input "22674"
click at [452, 491] on main "Exterior Remodel/Reroof share Share Project Description * Project Type * Siding…" at bounding box center [710, 282] width 971 height 564
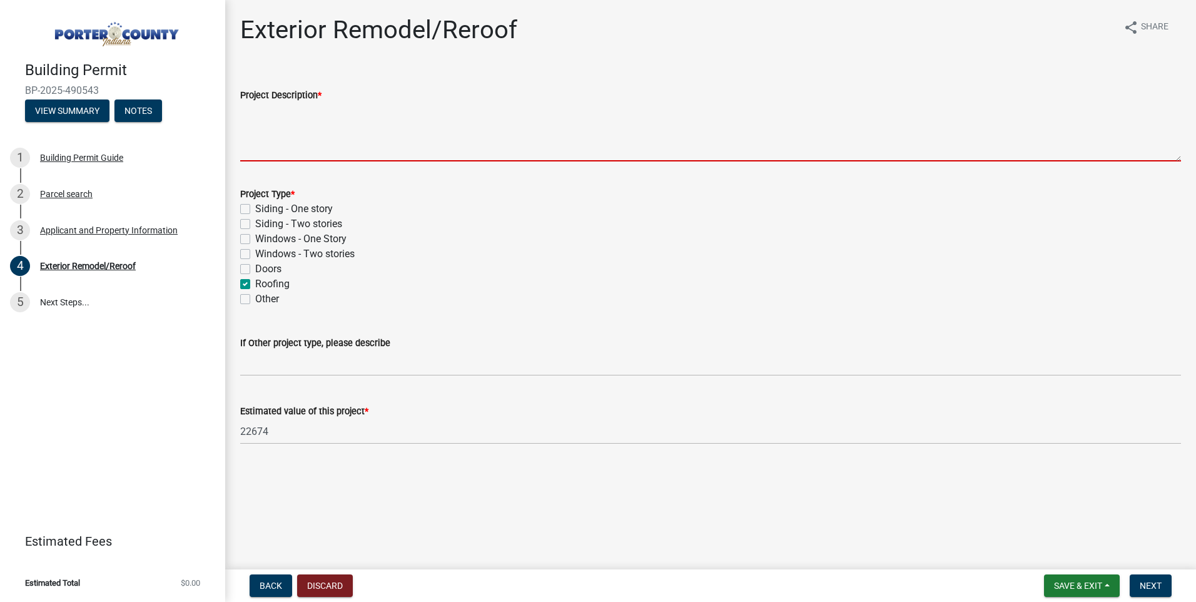
click at [306, 138] on textarea "Project Description *" at bounding box center [710, 132] width 941 height 59
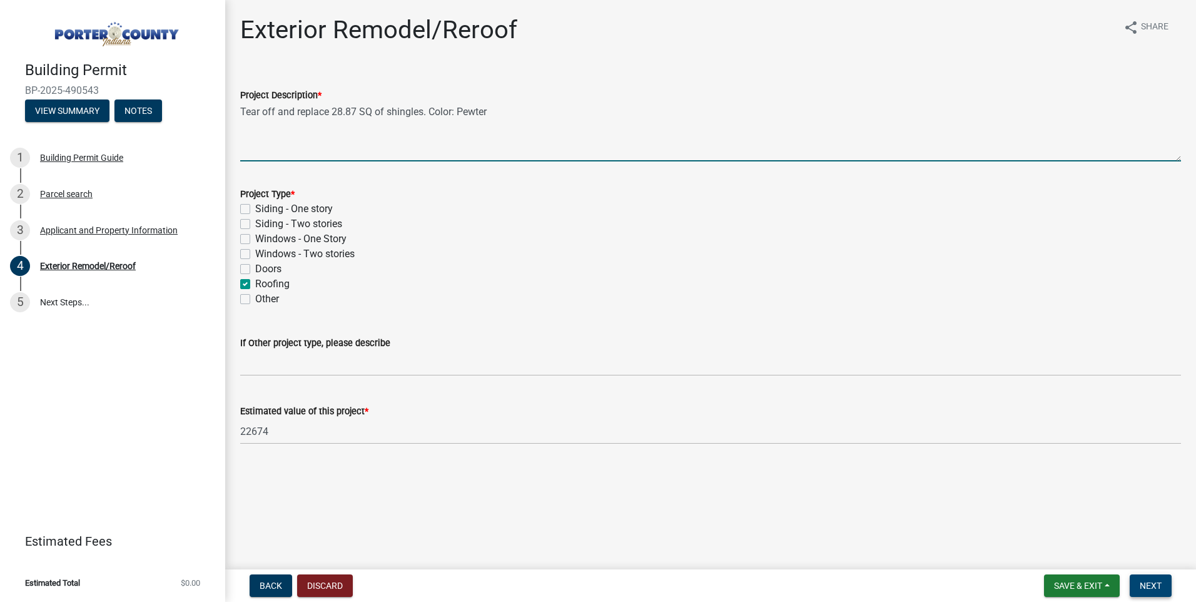
type textarea "Tear off and replace 28.87 SQ of shingles. Color: Pewter"
click at [1158, 579] on button "Next" at bounding box center [1151, 585] width 42 height 23
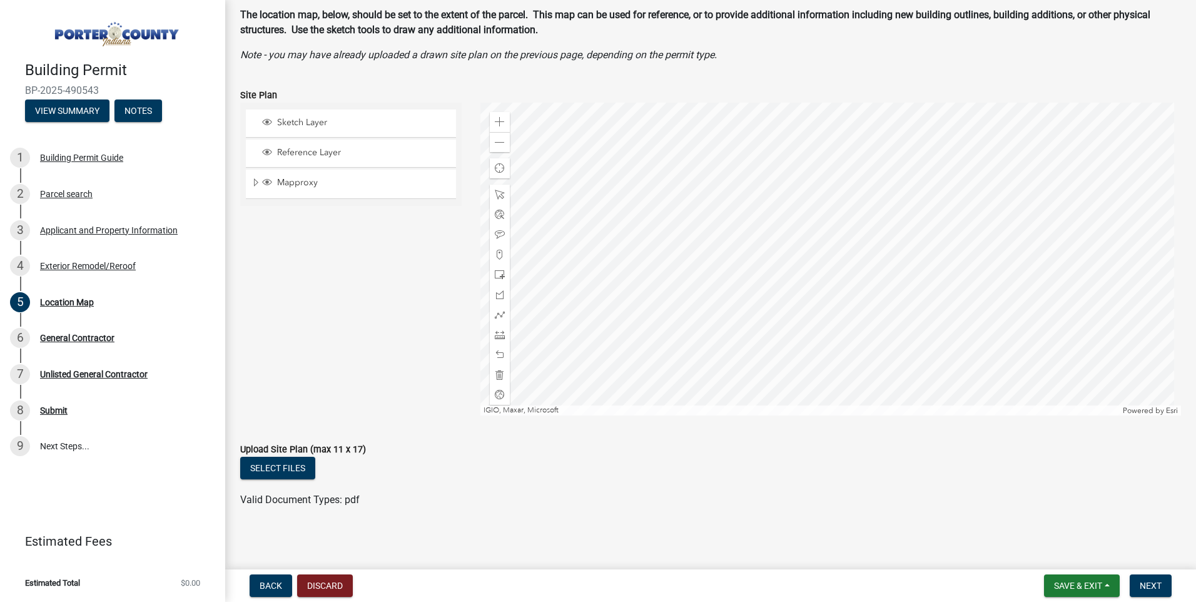
scroll to position [66, 0]
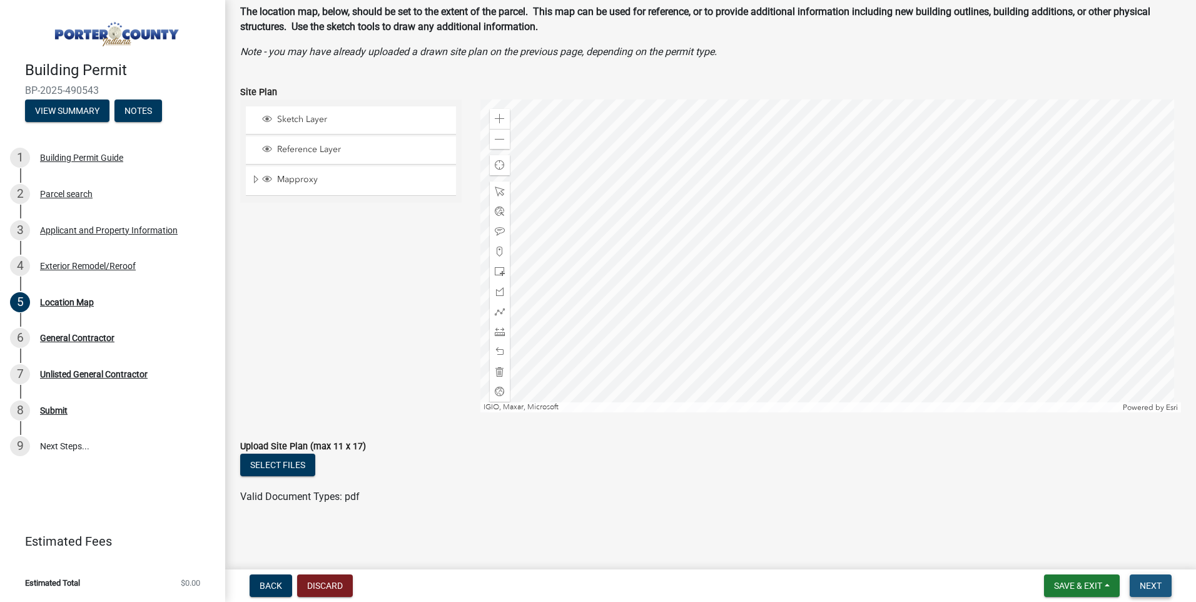
click at [1149, 584] on span "Next" at bounding box center [1151, 586] width 22 height 10
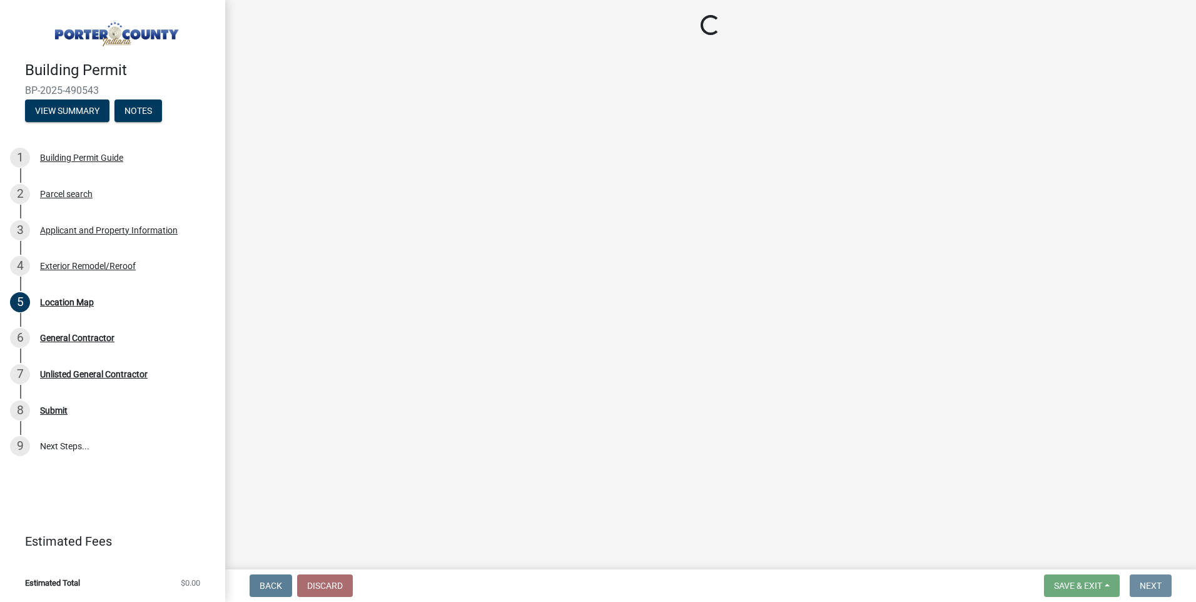
scroll to position [0, 0]
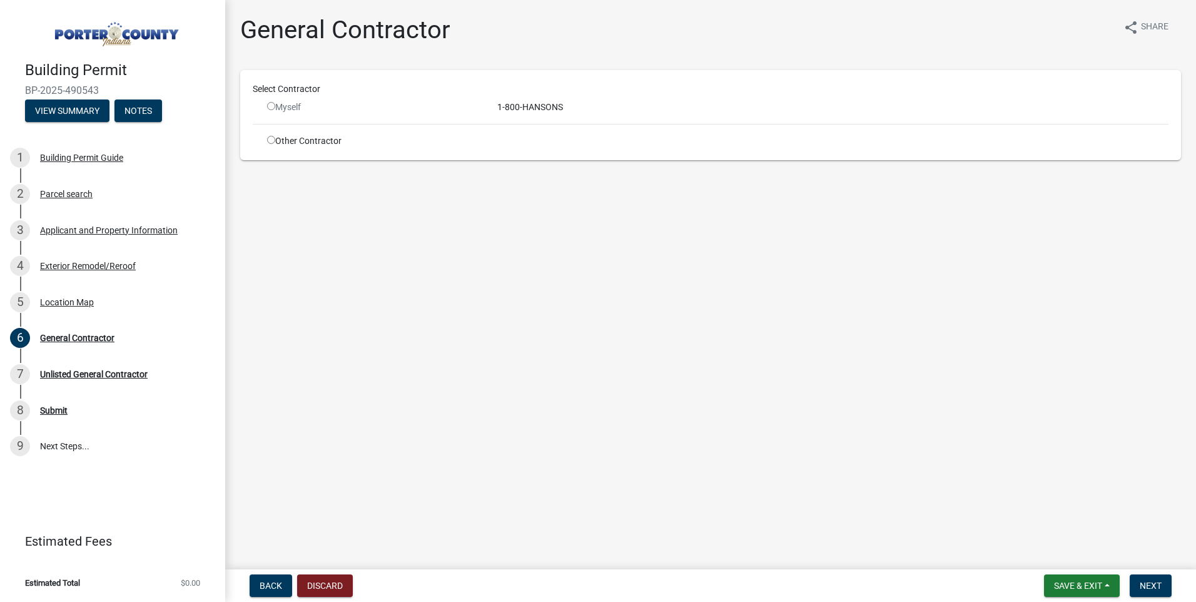
click at [271, 107] on input "radio" at bounding box center [271, 106] width 8 height 8
radio input "false"
click at [514, 106] on div "1-800-HANSONS" at bounding box center [833, 107] width 690 height 13
click at [272, 139] on input "radio" at bounding box center [271, 140] width 8 height 8
radio input "true"
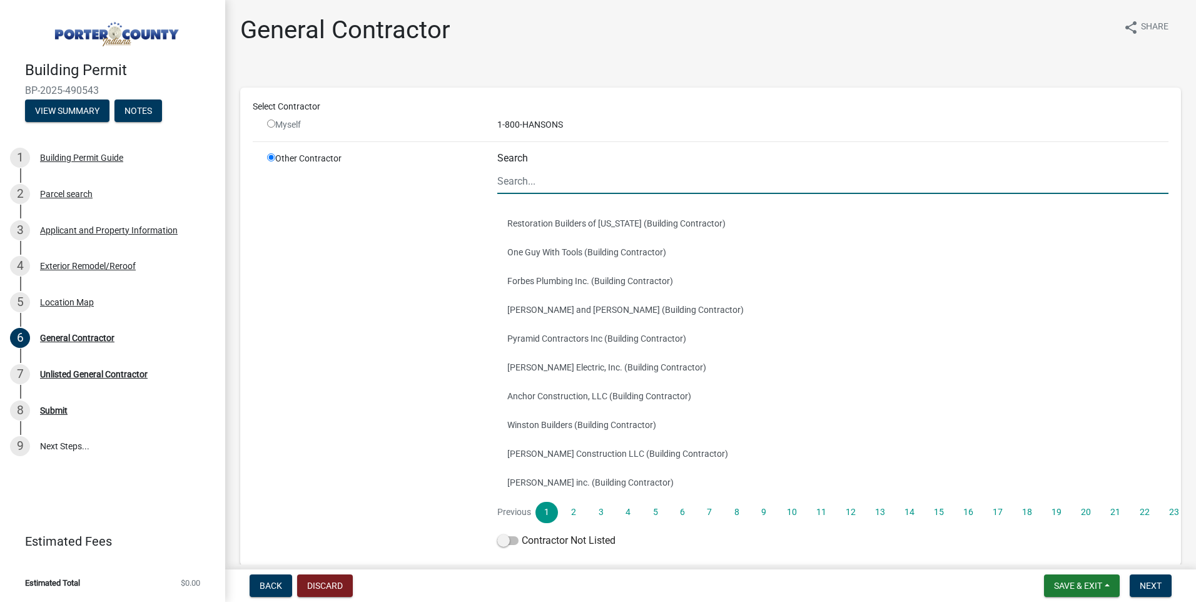
click at [539, 188] on input "Search" at bounding box center [832, 181] width 671 height 26
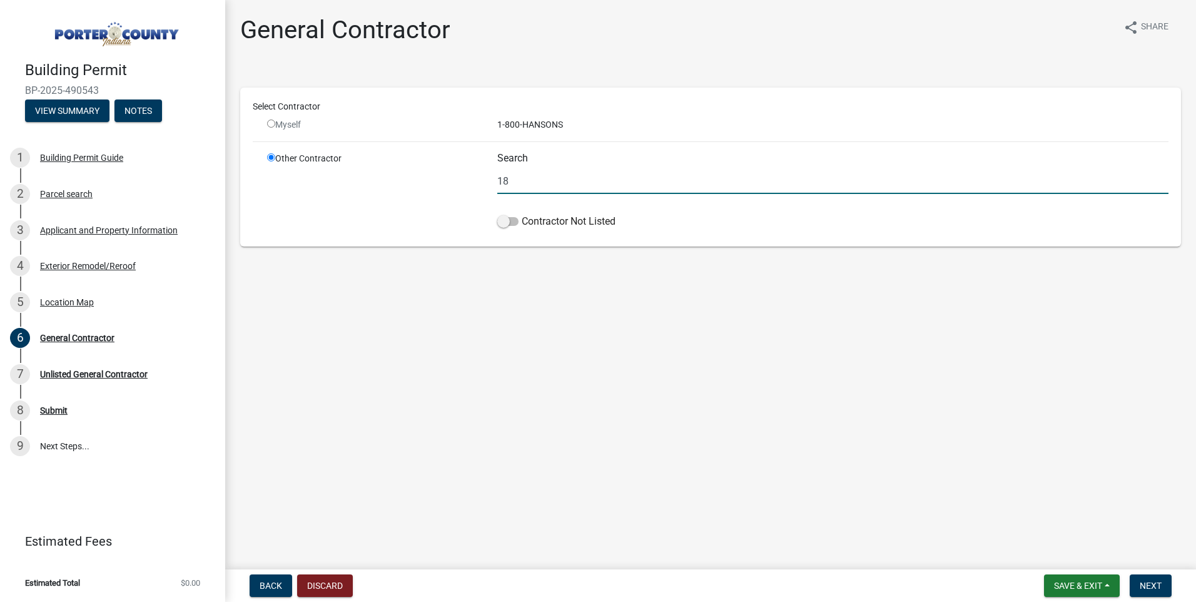
type input "1"
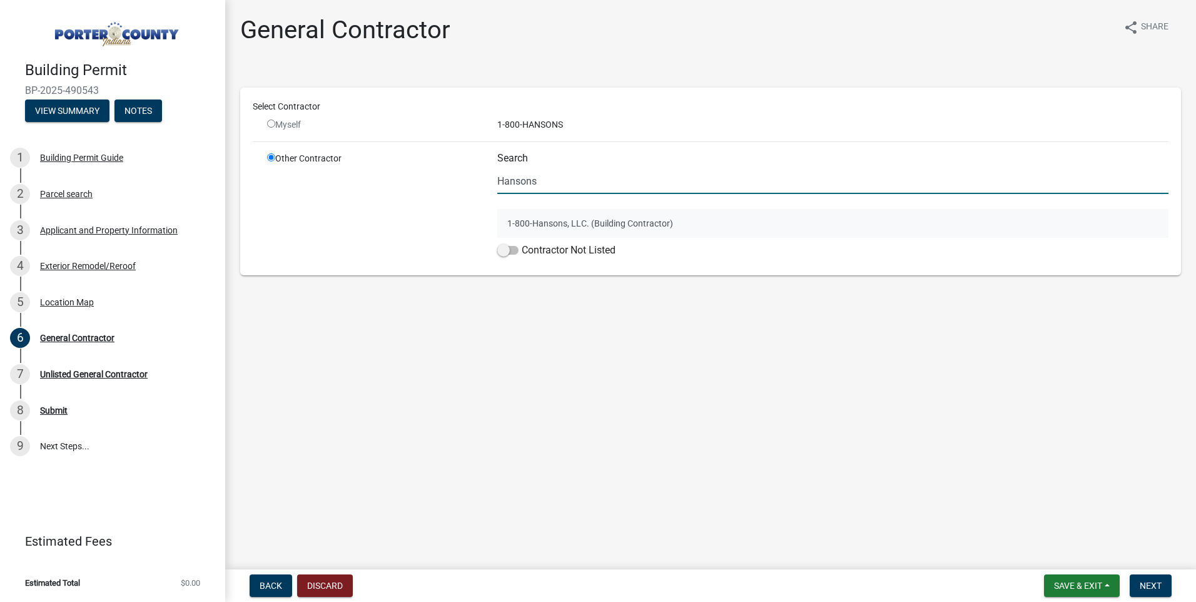
type input "Hansons"
click at [543, 217] on button "1-800-Hansons, LLC. (Building Contractor)" at bounding box center [832, 223] width 671 height 29
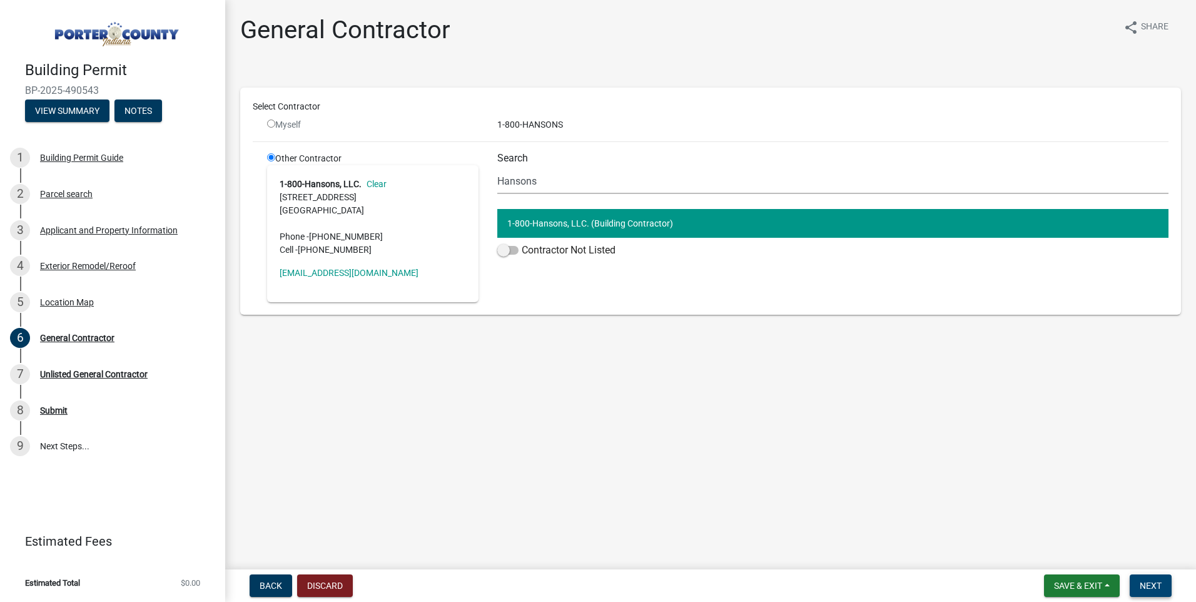
click at [1144, 578] on button "Next" at bounding box center [1151, 585] width 42 height 23
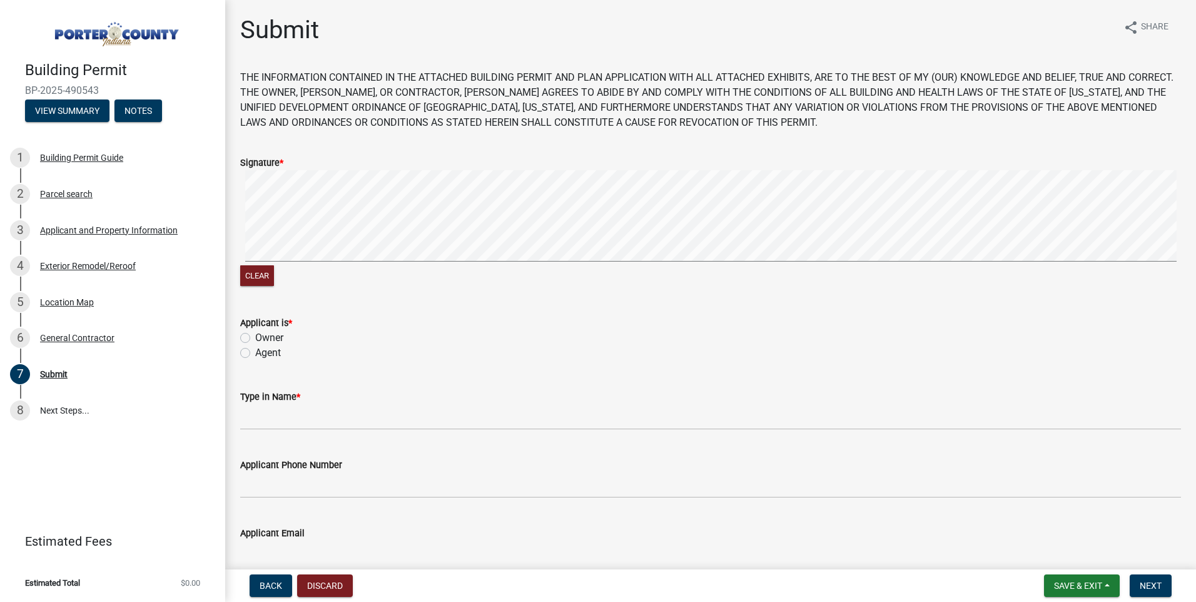
click at [255, 352] on label "Agent" at bounding box center [268, 352] width 26 height 15
click at [255, 352] on input "Agent" at bounding box center [259, 349] width 8 height 8
radio input "true"
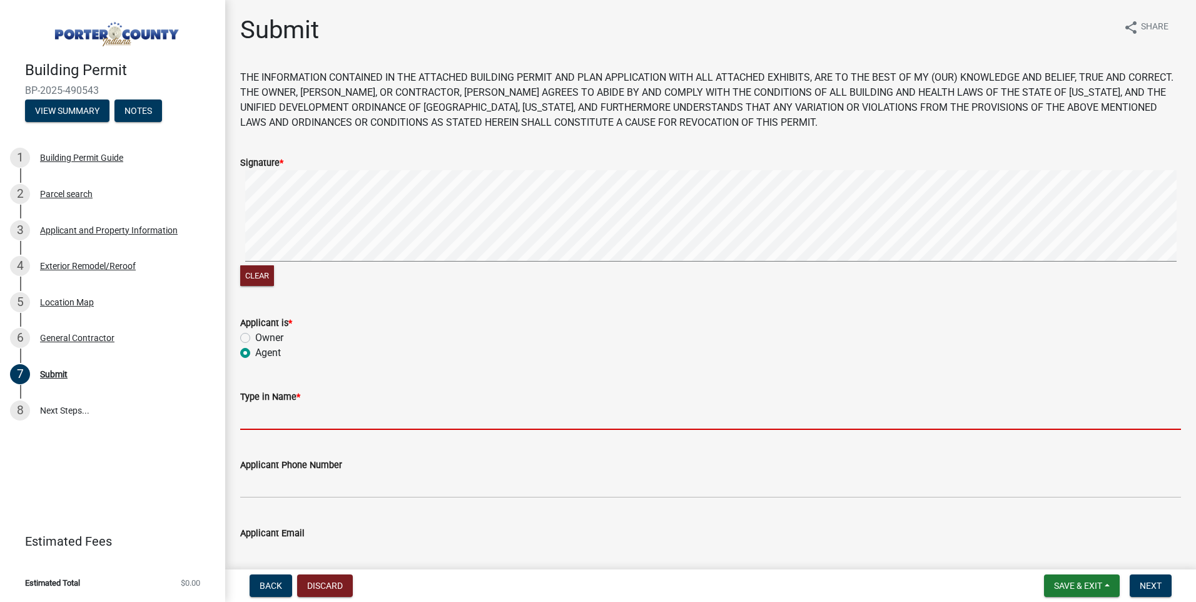
click at [275, 420] on input "Type in Name *" at bounding box center [710, 417] width 941 height 26
type input "[PERSON_NAME]"
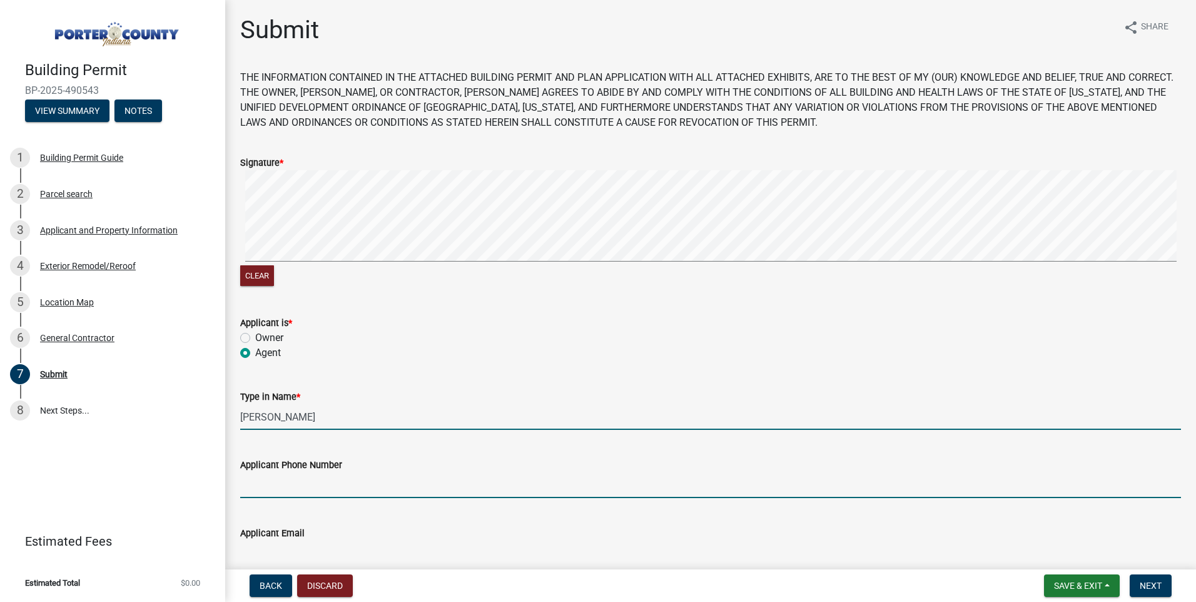
type input "3134468208"
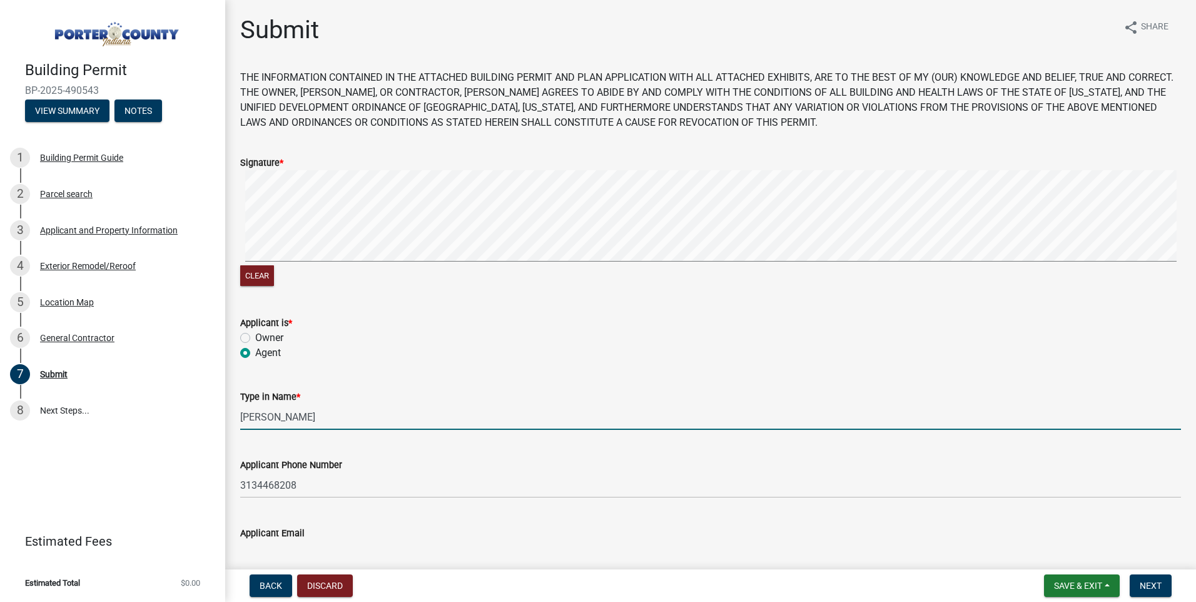
type input "[EMAIL_ADDRESS][DOMAIN_NAME]"
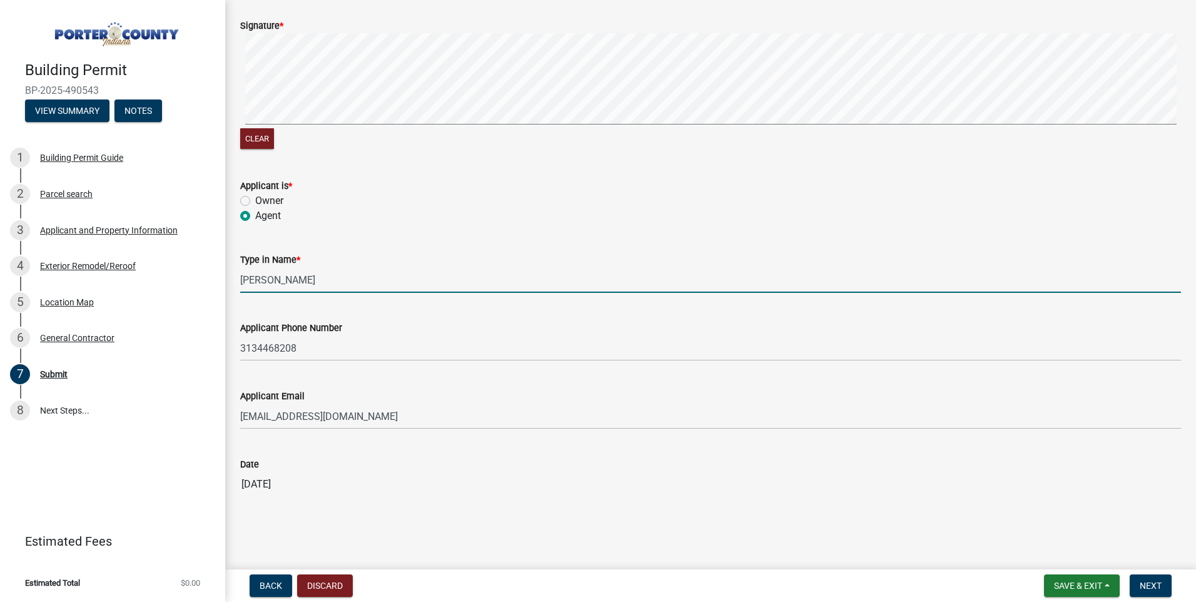
scroll to position [138, 0]
click at [1141, 589] on span "Next" at bounding box center [1151, 586] width 22 height 10
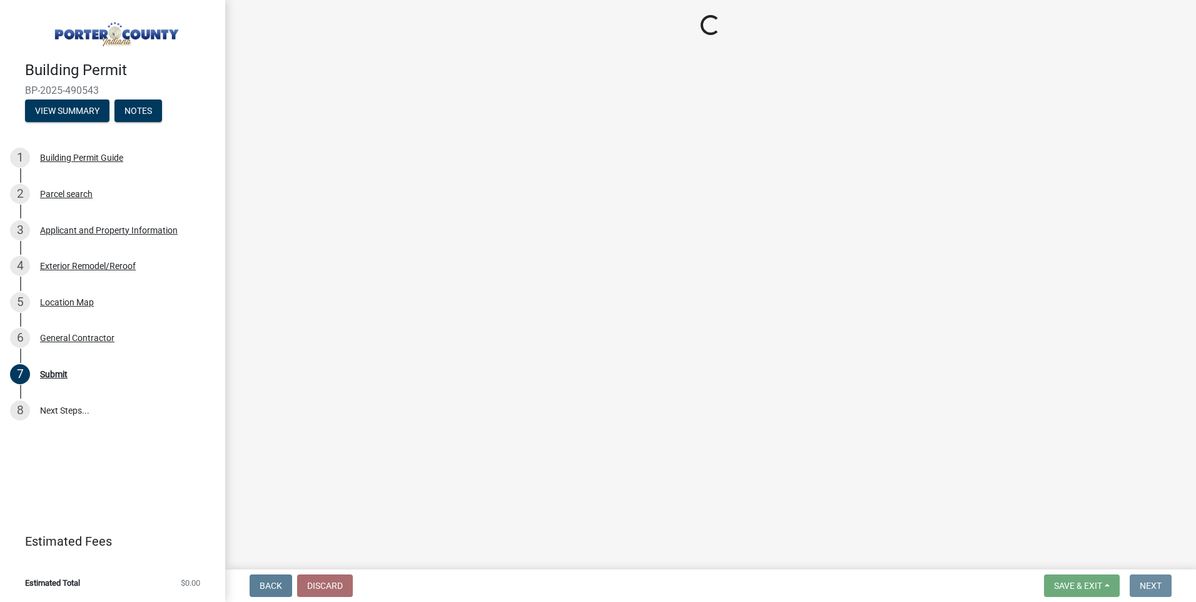
scroll to position [0, 0]
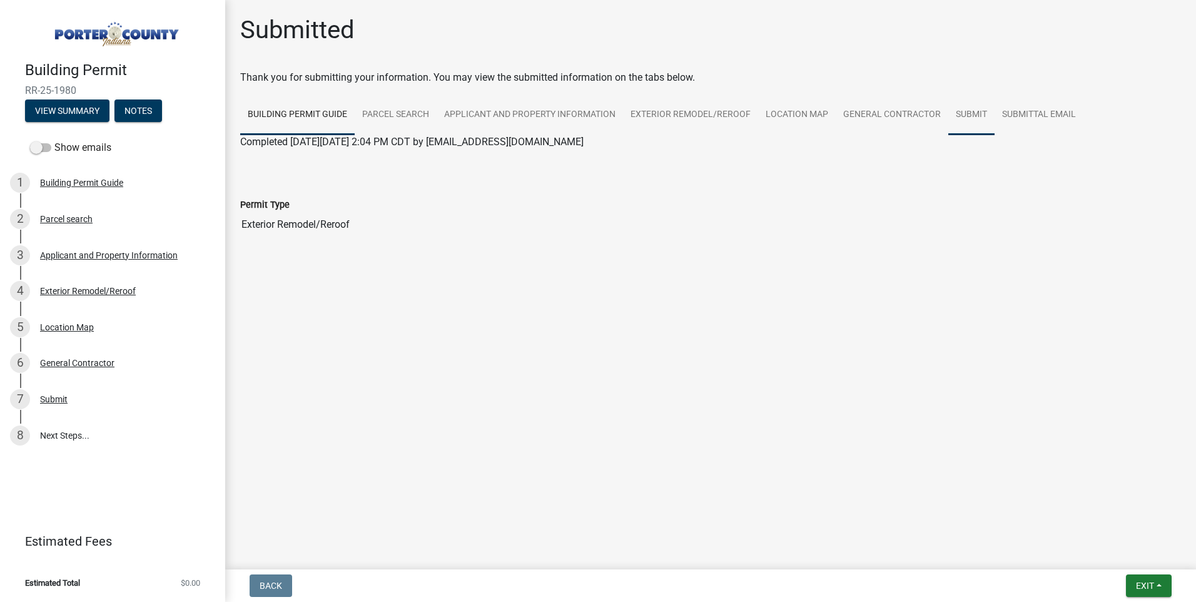
click at [976, 116] on link "Submit" at bounding box center [972, 115] width 46 height 40
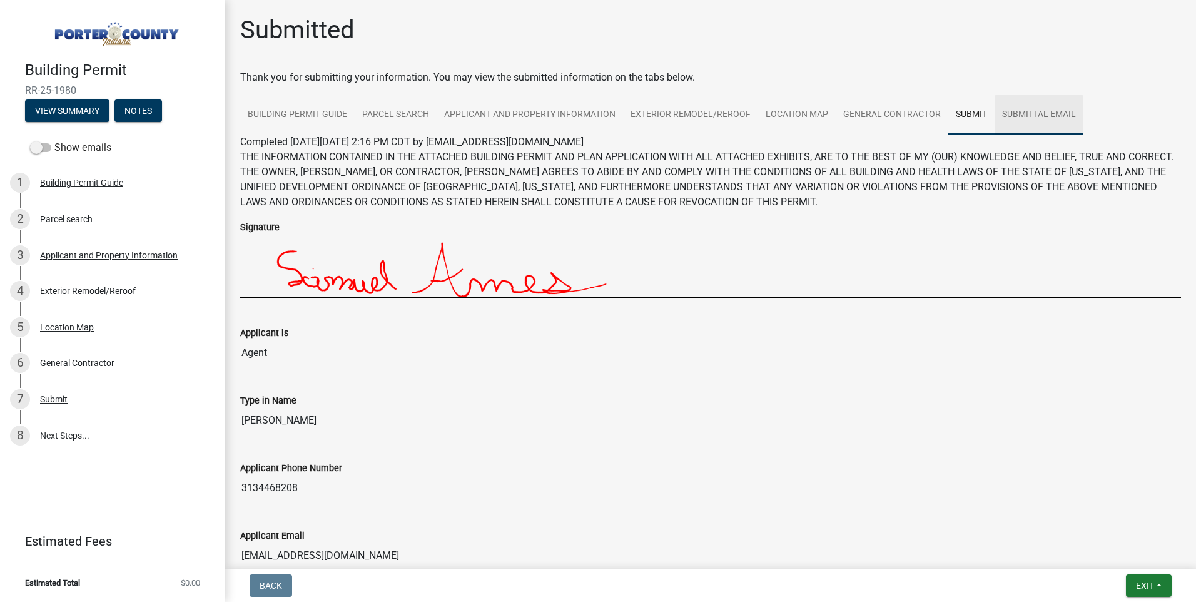
click at [1031, 99] on link "Submittal Email" at bounding box center [1039, 115] width 89 height 40
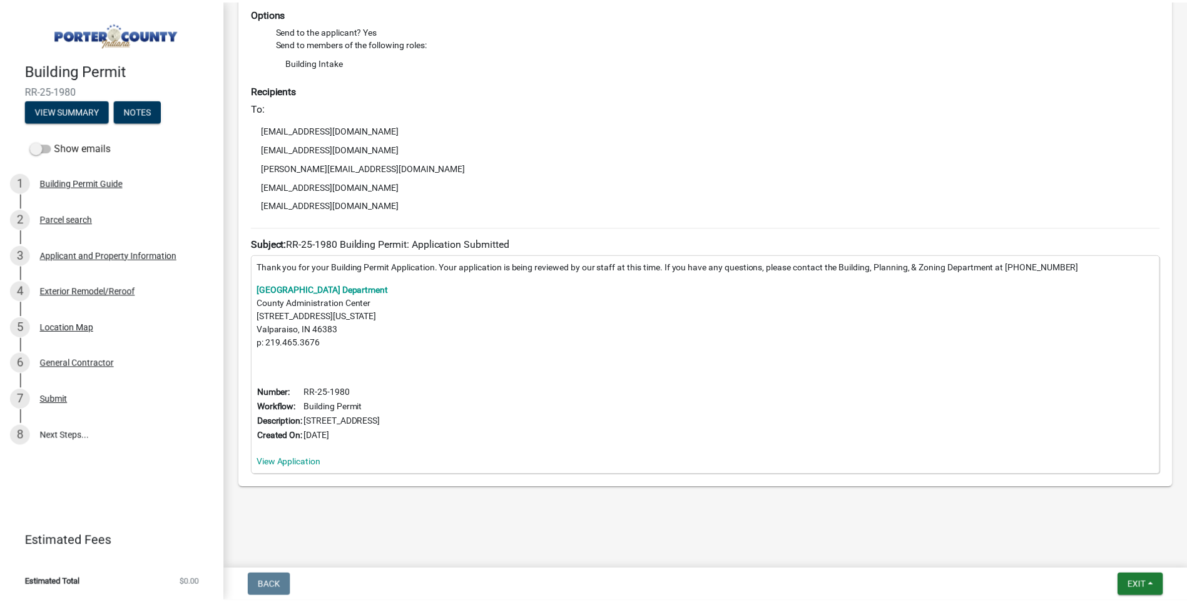
scroll to position [196, 0]
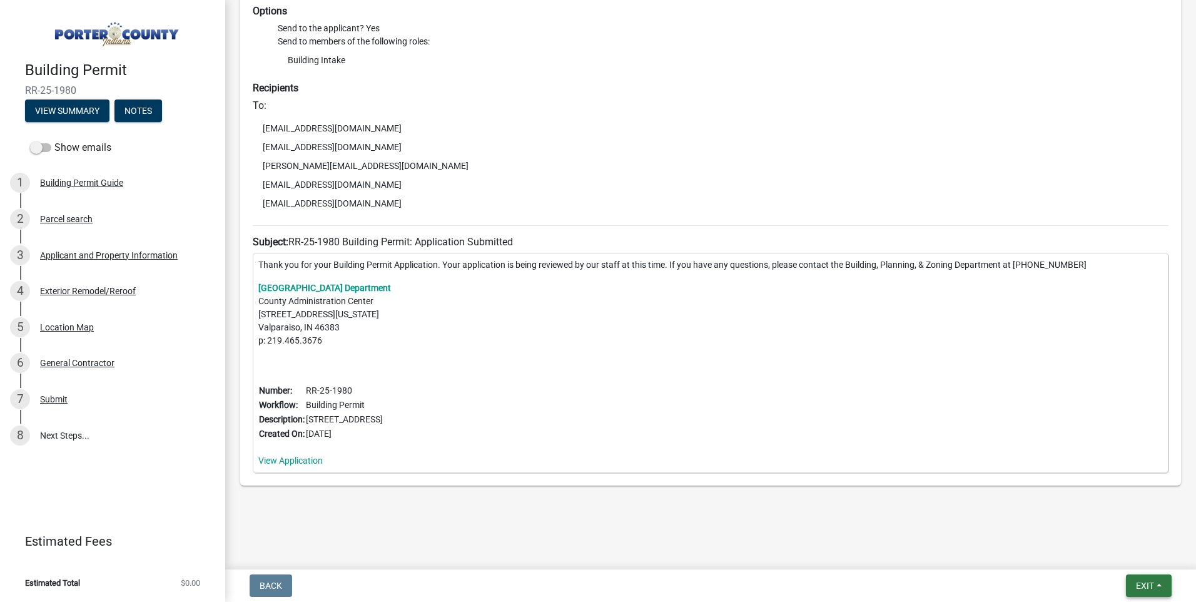
click at [1156, 583] on button "Exit" at bounding box center [1149, 585] width 46 height 23
click at [1099, 548] on button "Save & Exit" at bounding box center [1122, 553] width 100 height 30
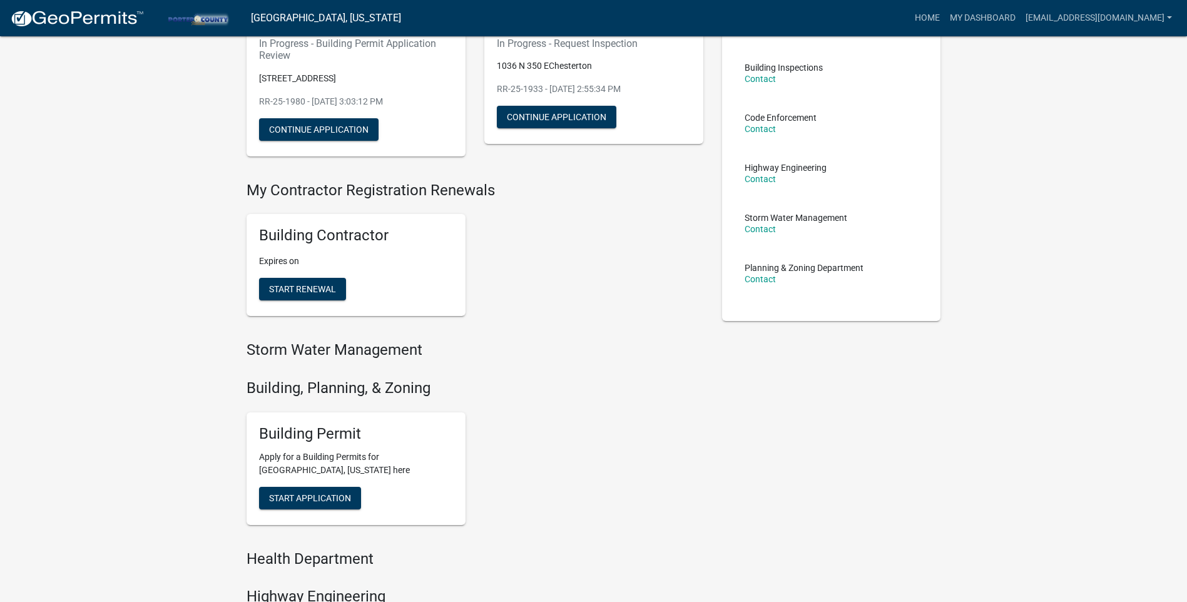
scroll to position [125, 0]
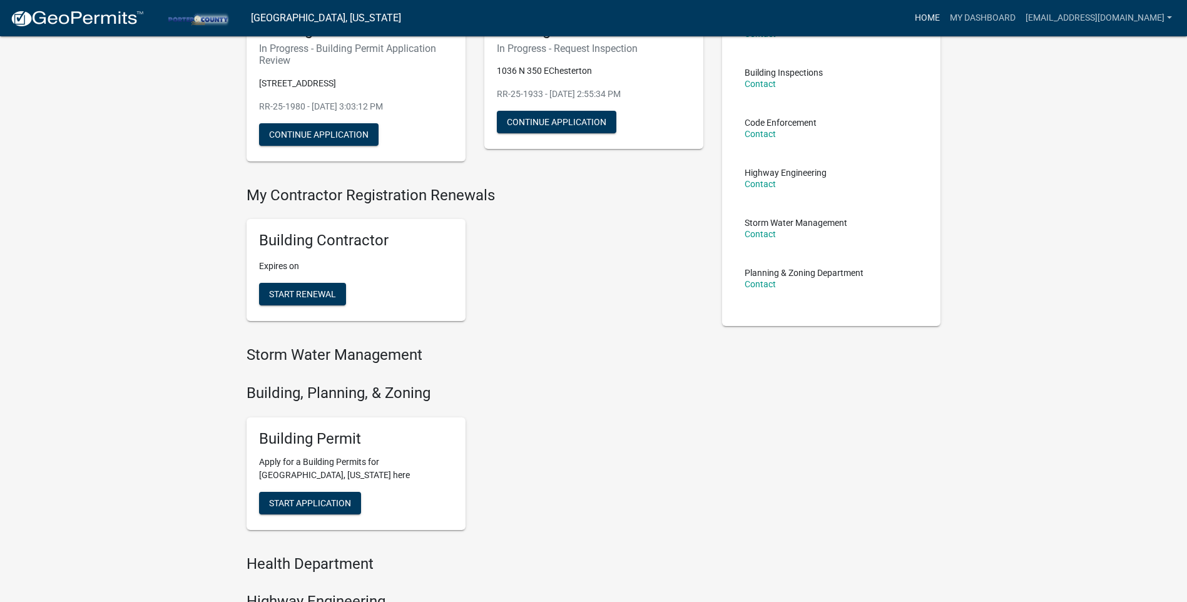
click at [944, 15] on link "Home" at bounding box center [927, 18] width 35 height 24
click at [1106, 20] on link "[EMAIL_ADDRESS][DOMAIN_NAME]" at bounding box center [1099, 18] width 156 height 24
click at [1048, 189] on div "My Applications Show More Building Permit In Progress - Building Permit Applica…" at bounding box center [593, 392] width 1187 height 1034
click at [1156, 13] on link "[EMAIL_ADDRESS][DOMAIN_NAME]" at bounding box center [1099, 18] width 156 height 24
click at [1100, 121] on link "Logout" at bounding box center [1123, 122] width 107 height 30
